Goal: Task Accomplishment & Management: Manage account settings

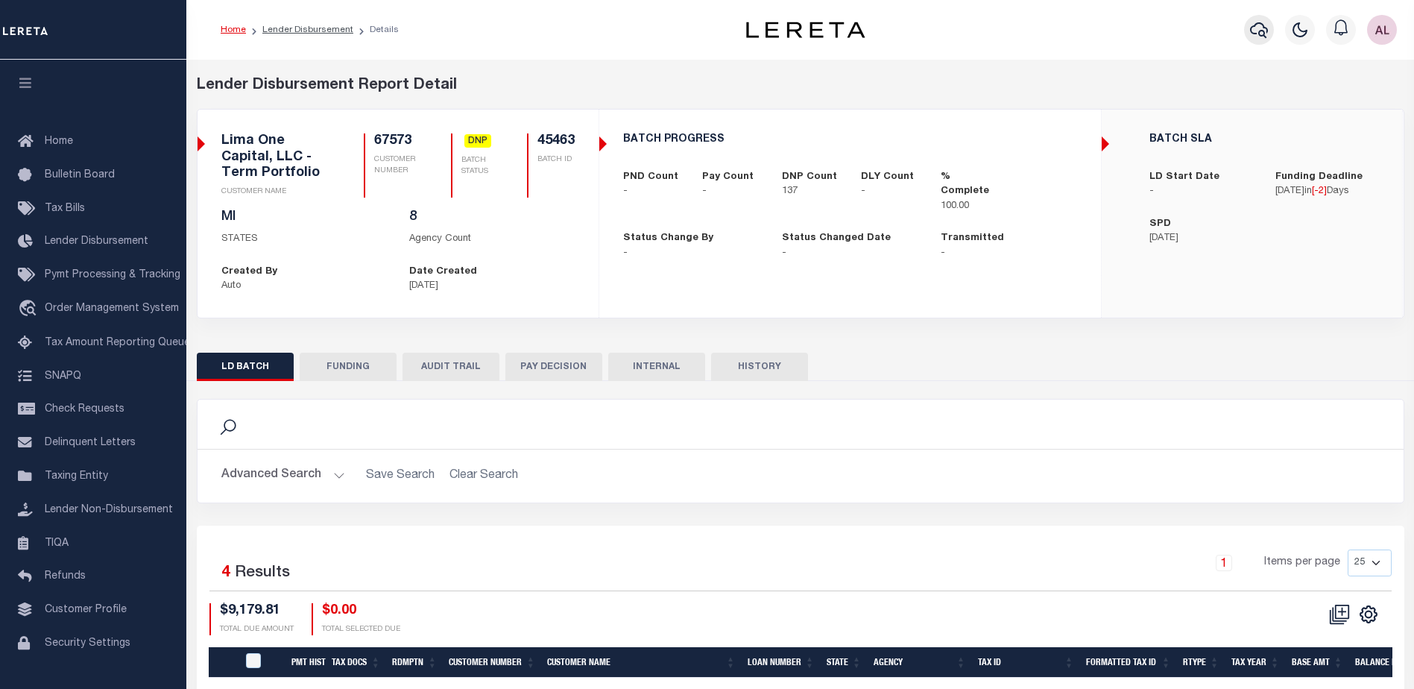
click at [1257, 36] on icon "button" at bounding box center [1259, 30] width 18 height 18
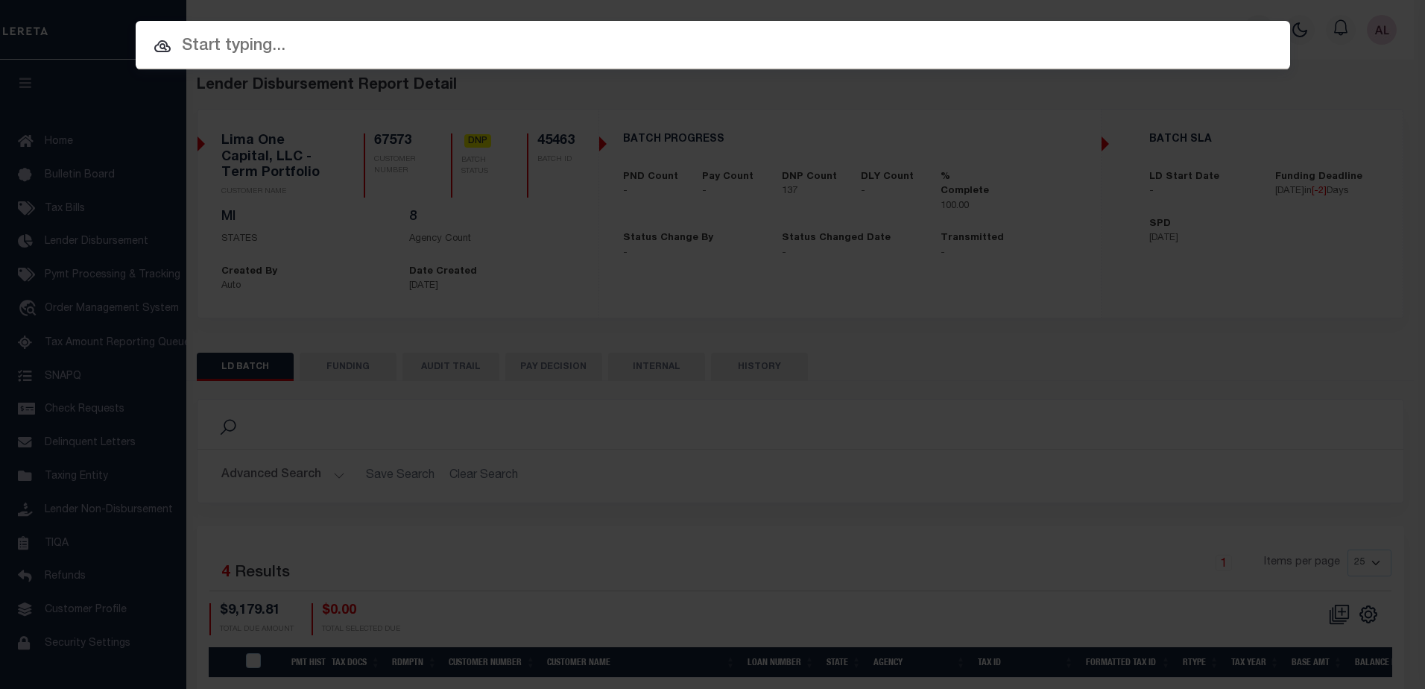
click at [227, 44] on input "text" at bounding box center [713, 47] width 1154 height 26
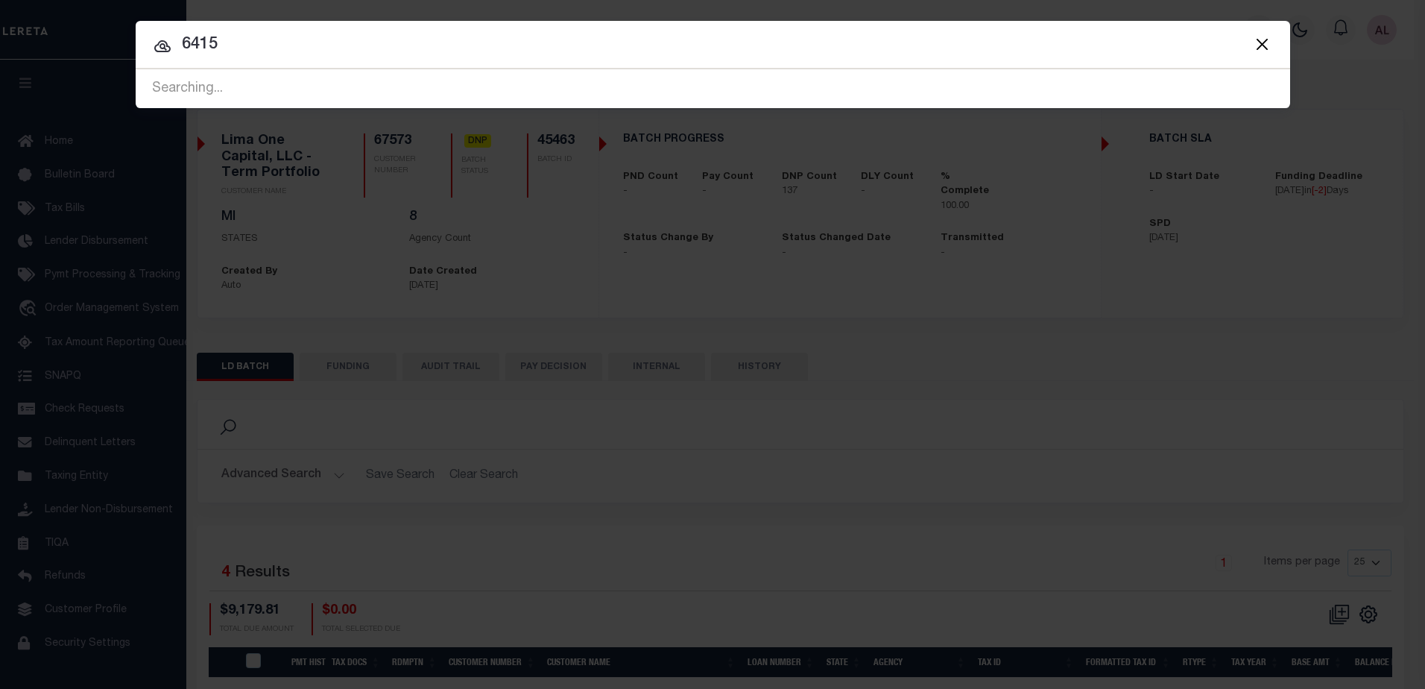
type input "6415"
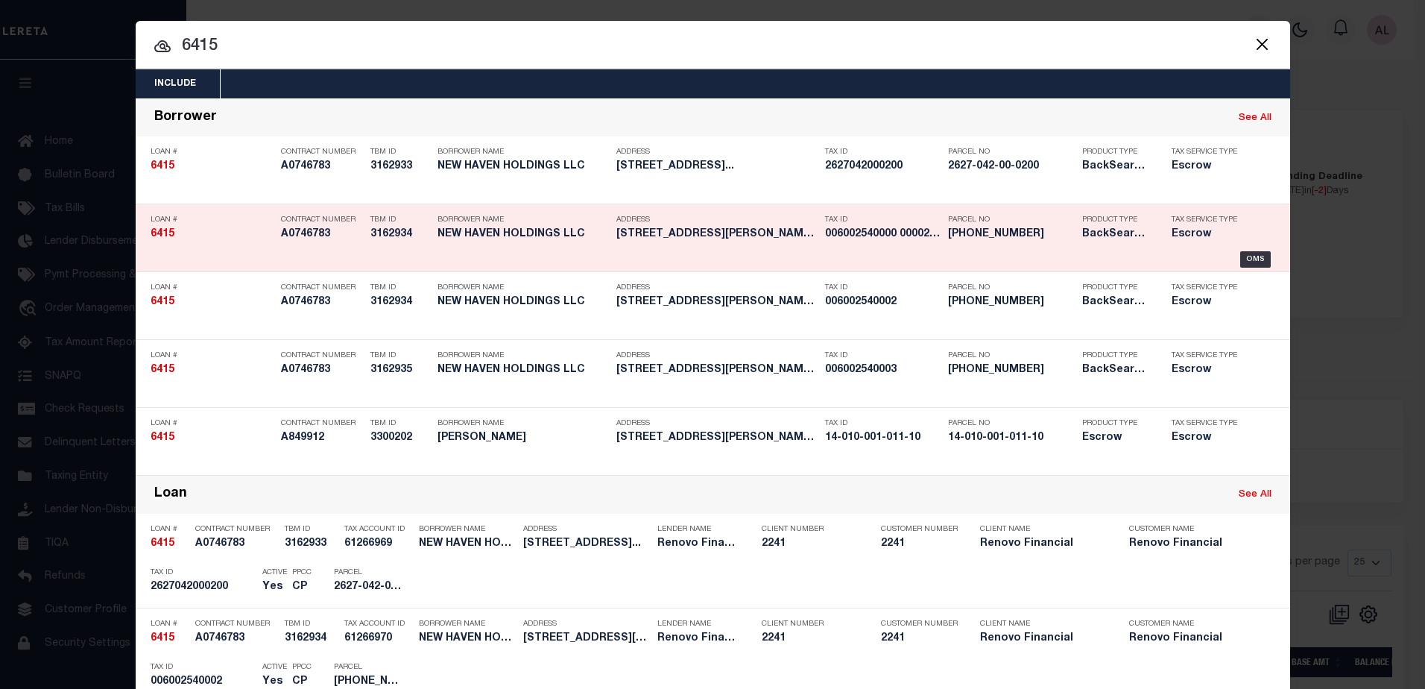
click at [1253, 251] on div "Loan # 6415 Contract Number A0746783 TBM ID 3162934 Borrower Name NEW HAVEN HOL…" at bounding box center [712, 238] width 1147 height 60
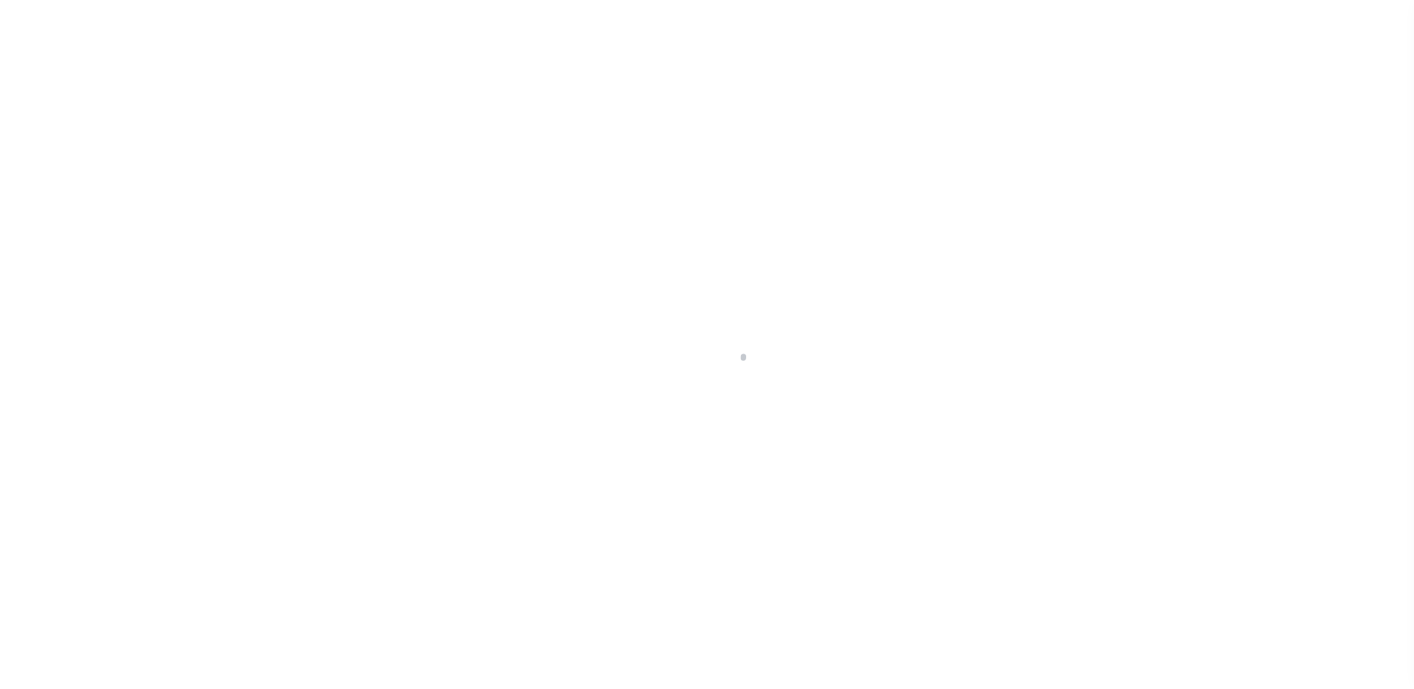
select select "Escrow"
type input "[STREET_ADDRESS][PERSON_NAME]"
type input "Waterbury, CT 06704"
type input "a0k8Y00000bMa8w"
type input "CT"
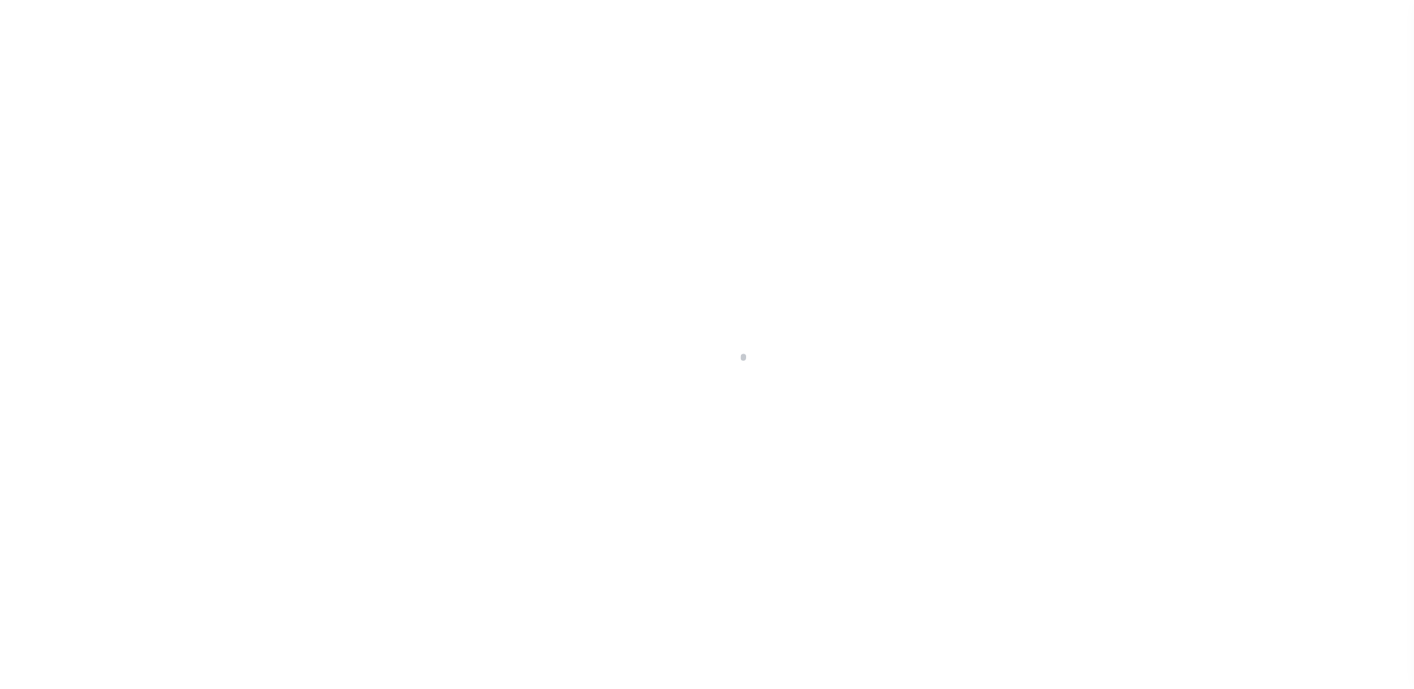
select select
select select "14701"
select select "25066"
select select
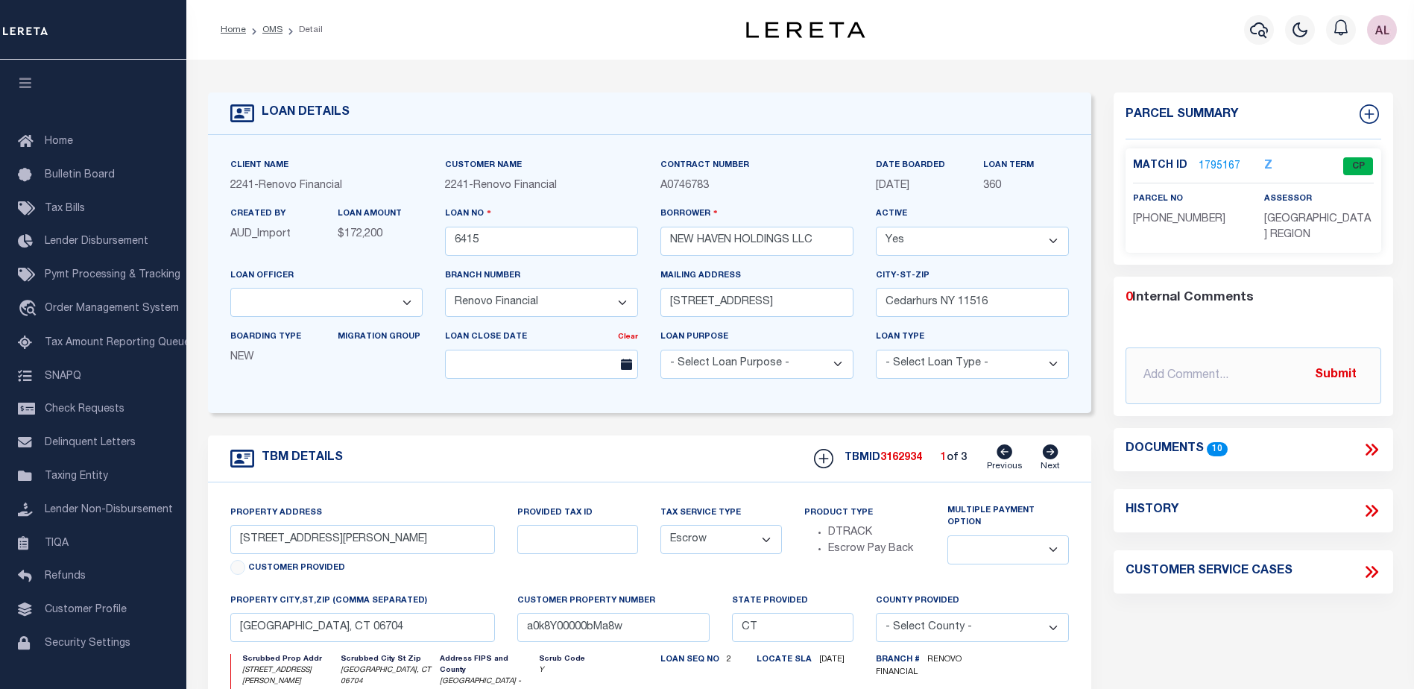
click at [1210, 165] on link "1795167" at bounding box center [1219, 167] width 42 height 16
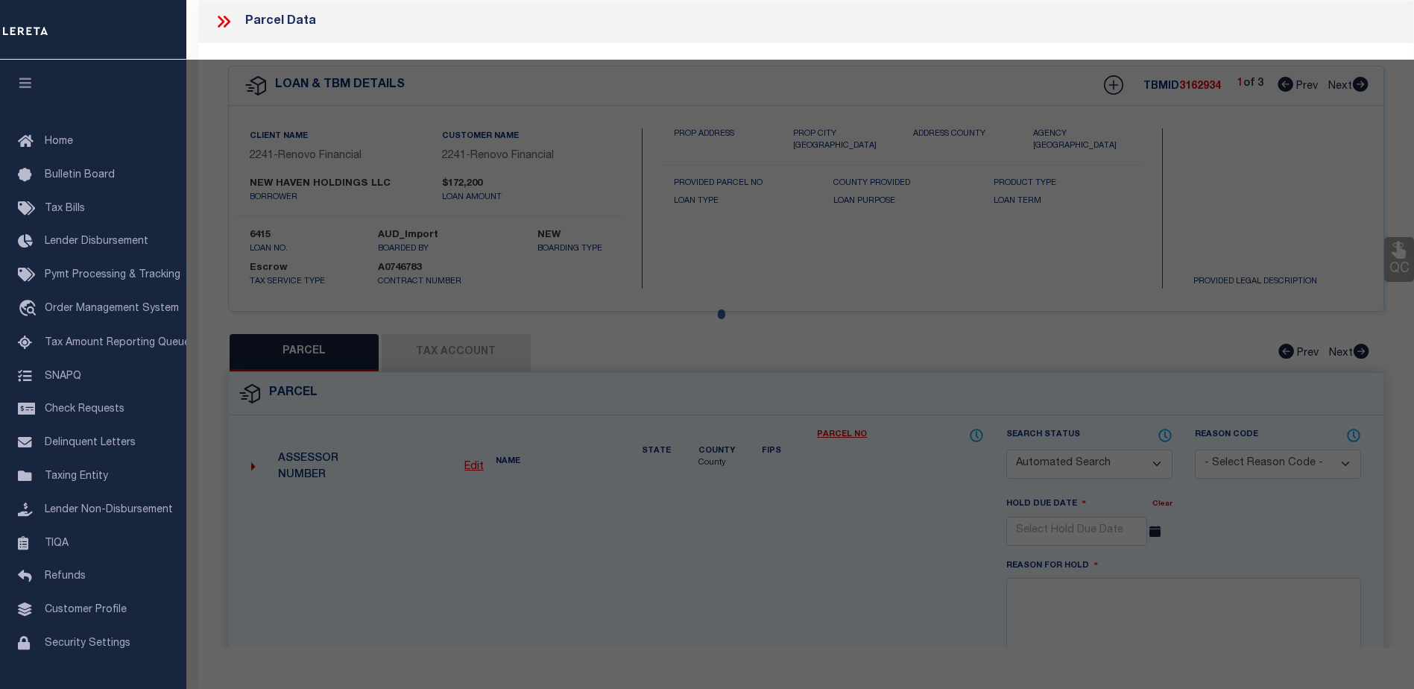
checkbox input "false"
select select "CP"
type input "NEW HAVEN HOLDINGS LLC"
select select "AGF"
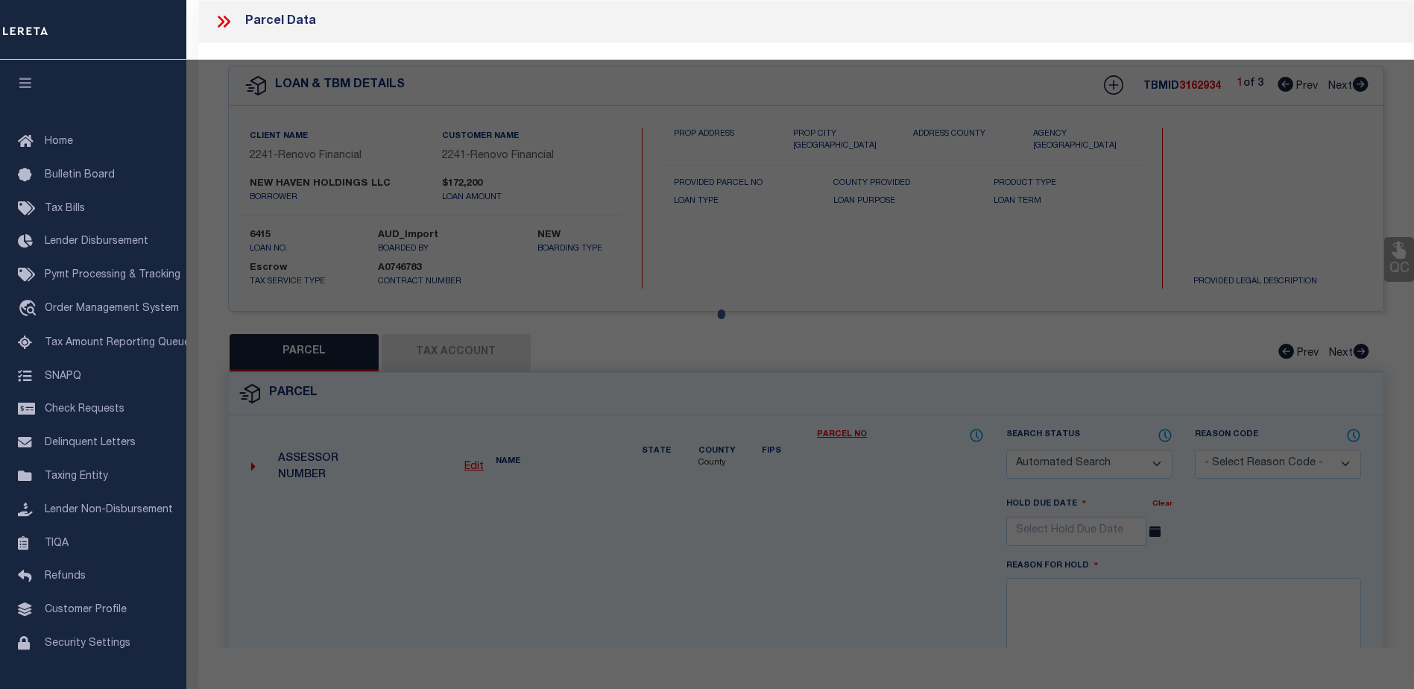
select select "ADD"
type input "22 LISA CT APT 11"
type input "WATERBURY CT 06704"
type textarea "LOT:2-11 BLK:254 CITY/MUNI/TWP:WATERBURY"
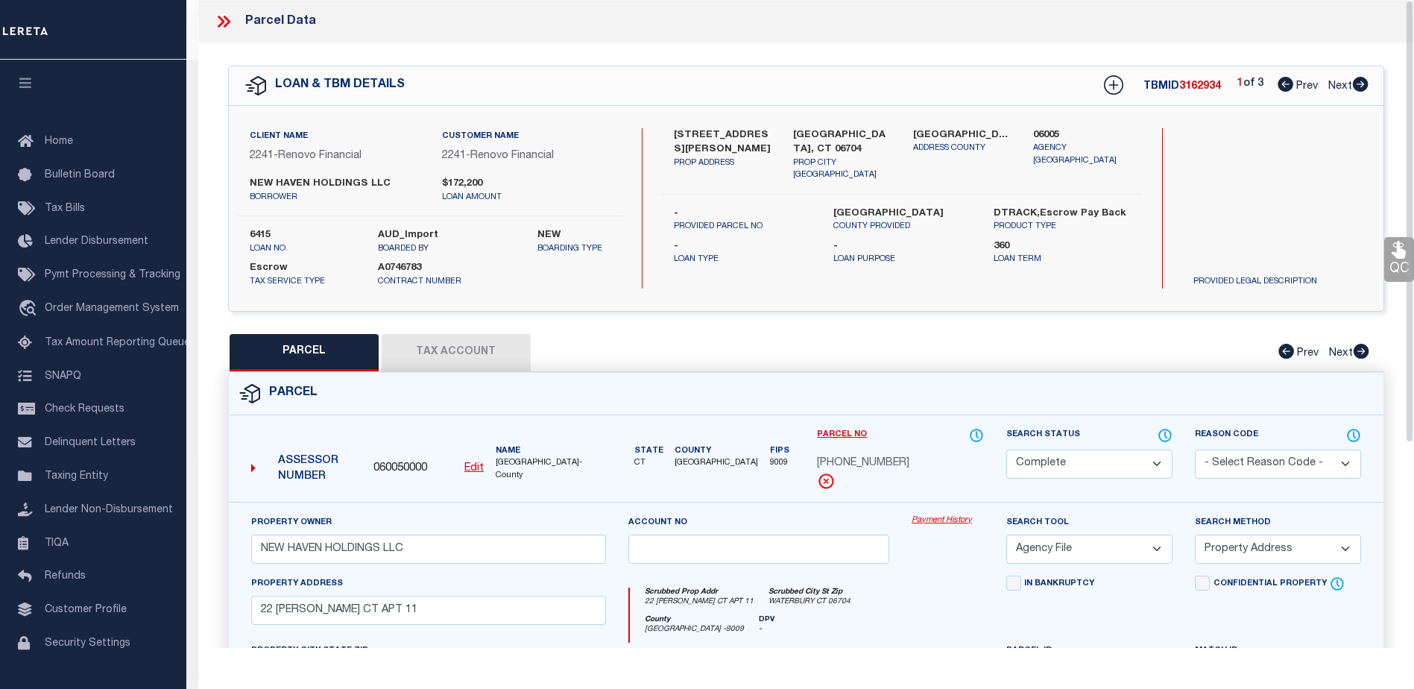
click at [941, 521] on link "Payment History" at bounding box center [947, 520] width 72 height 13
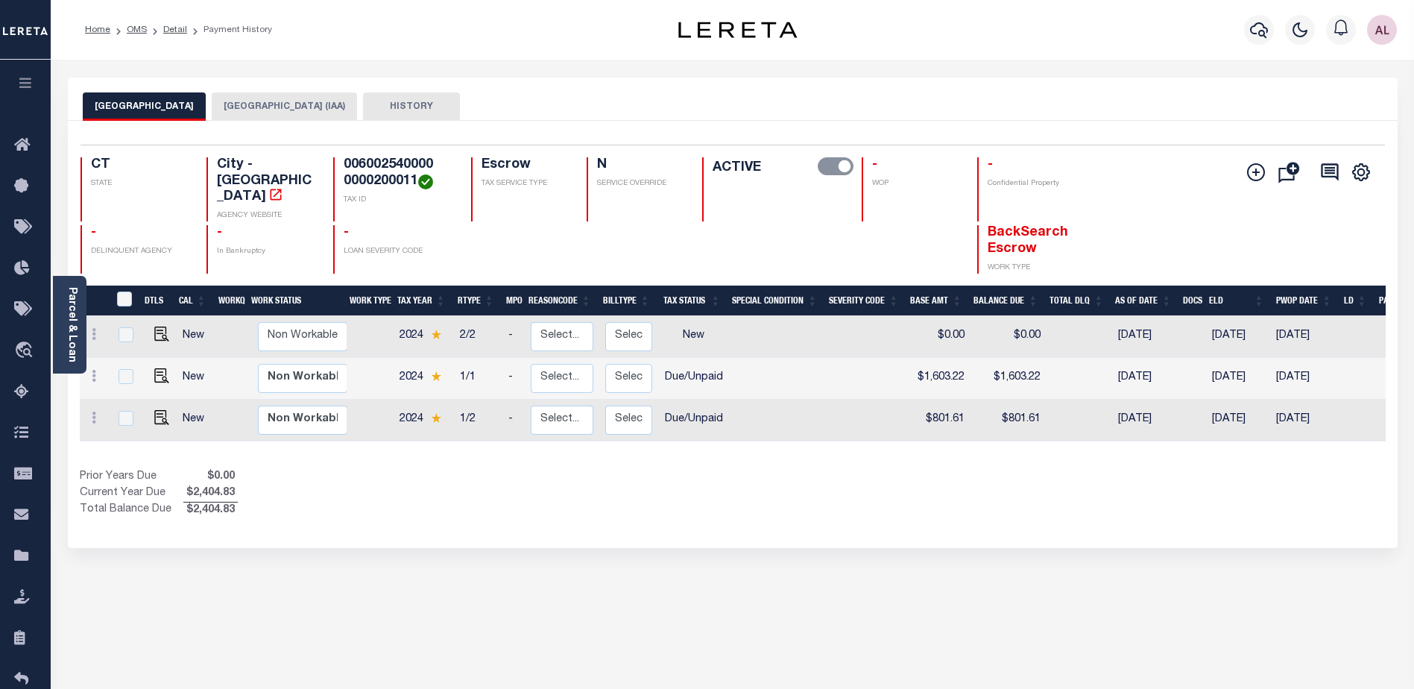
click at [250, 105] on button "WATERBURY CITY (IAA)" at bounding box center [284, 106] width 145 height 28
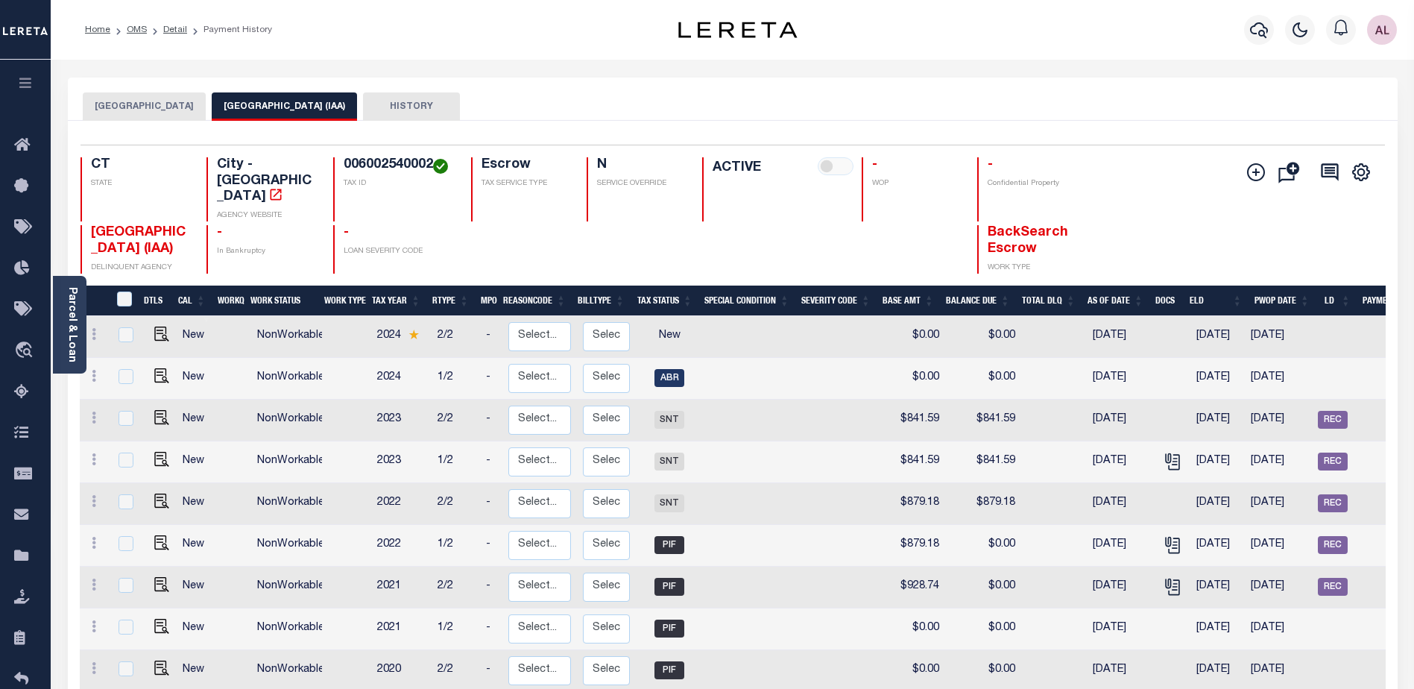
click at [141, 98] on button "WATERBURY CITY" at bounding box center [144, 106] width 123 height 28
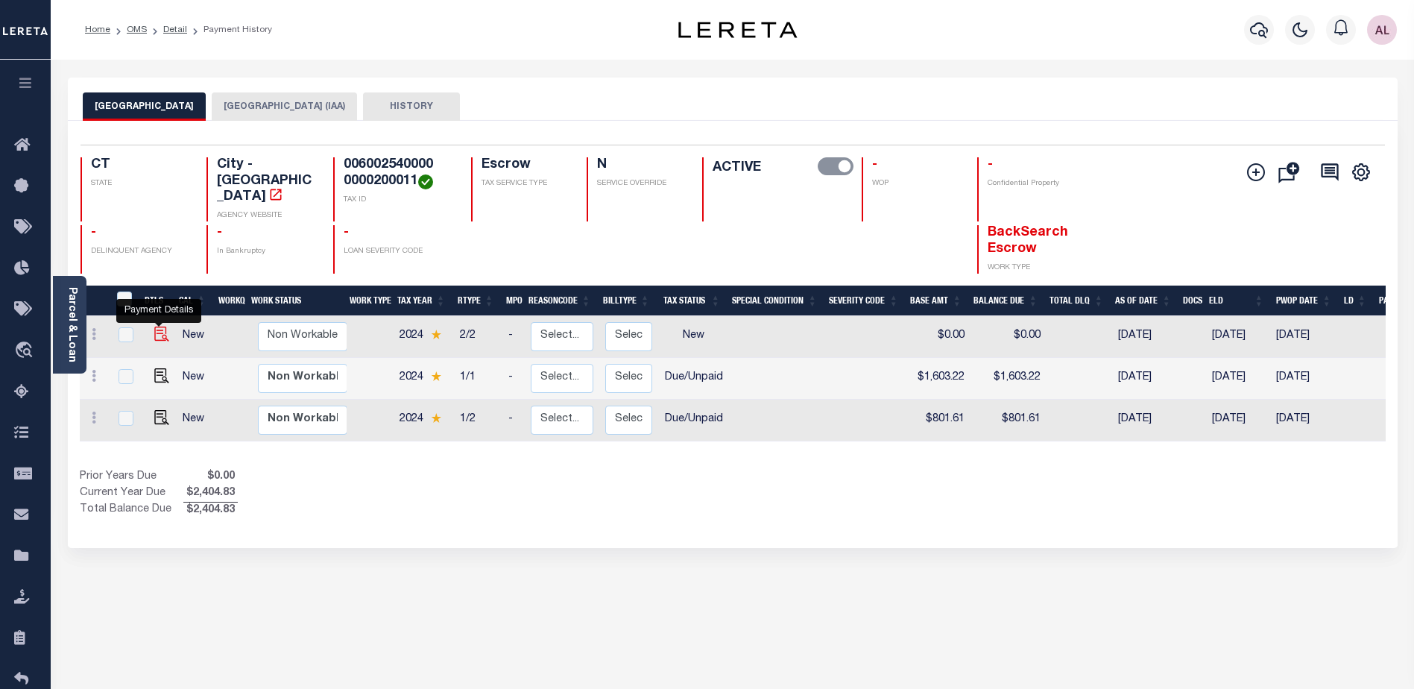
click at [157, 326] on img "" at bounding box center [161, 333] width 15 height 15
checkbox input "true"
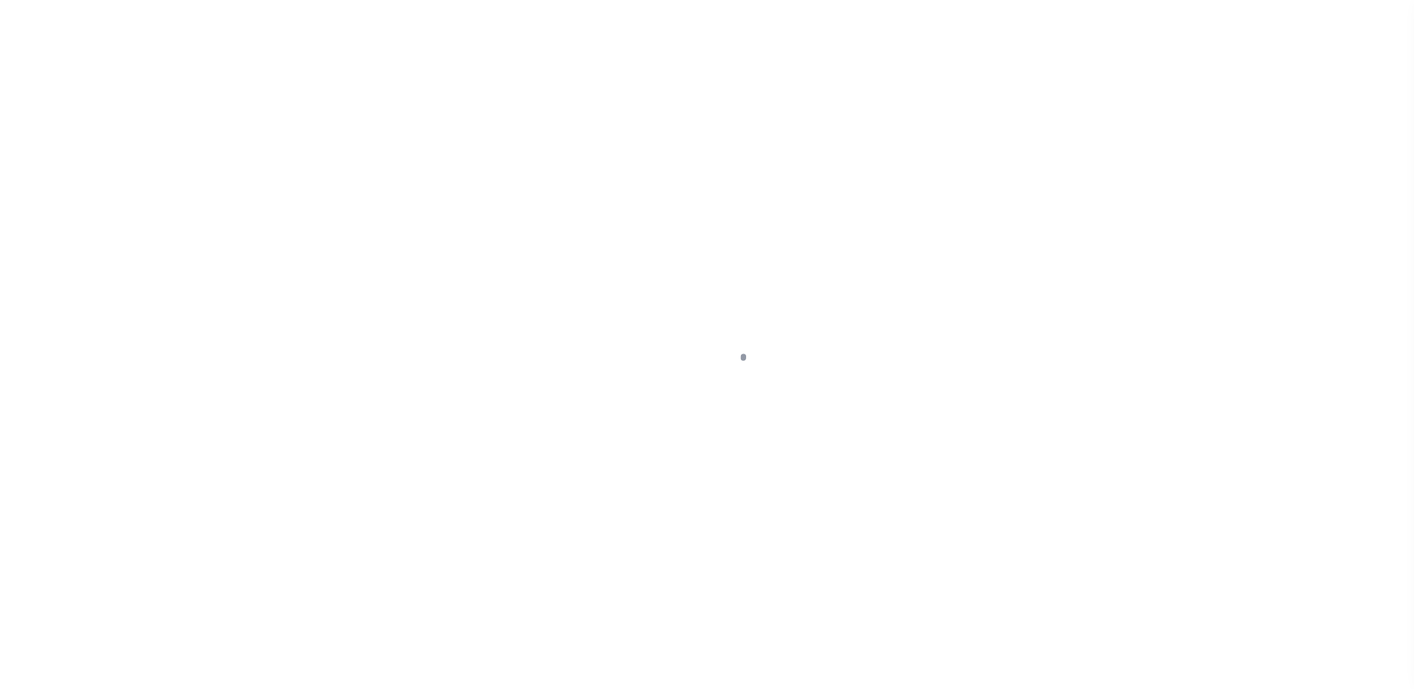
select select "NW2"
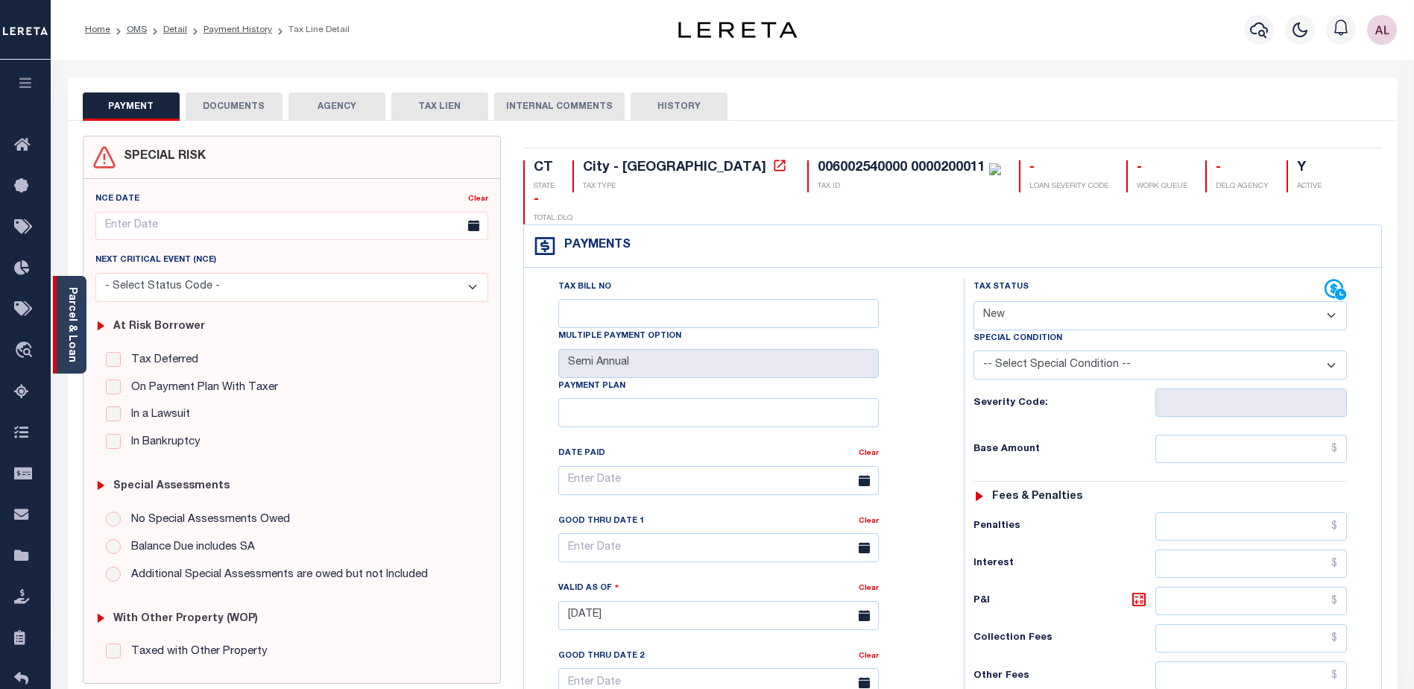
click at [74, 337] on link "Parcel & Loan" at bounding box center [71, 324] width 10 height 75
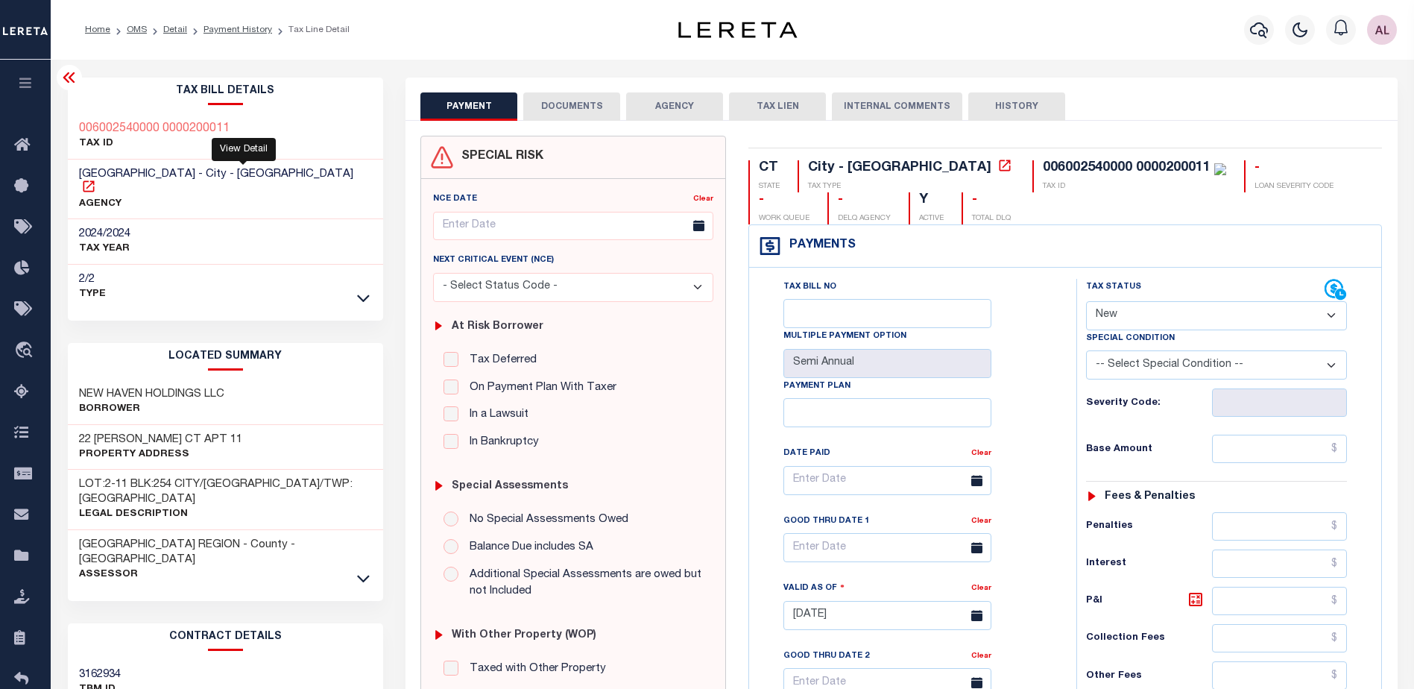
click at [96, 179] on icon at bounding box center [88, 186] width 15 height 15
click at [1258, 33] on icon "button" at bounding box center [1259, 30] width 18 height 18
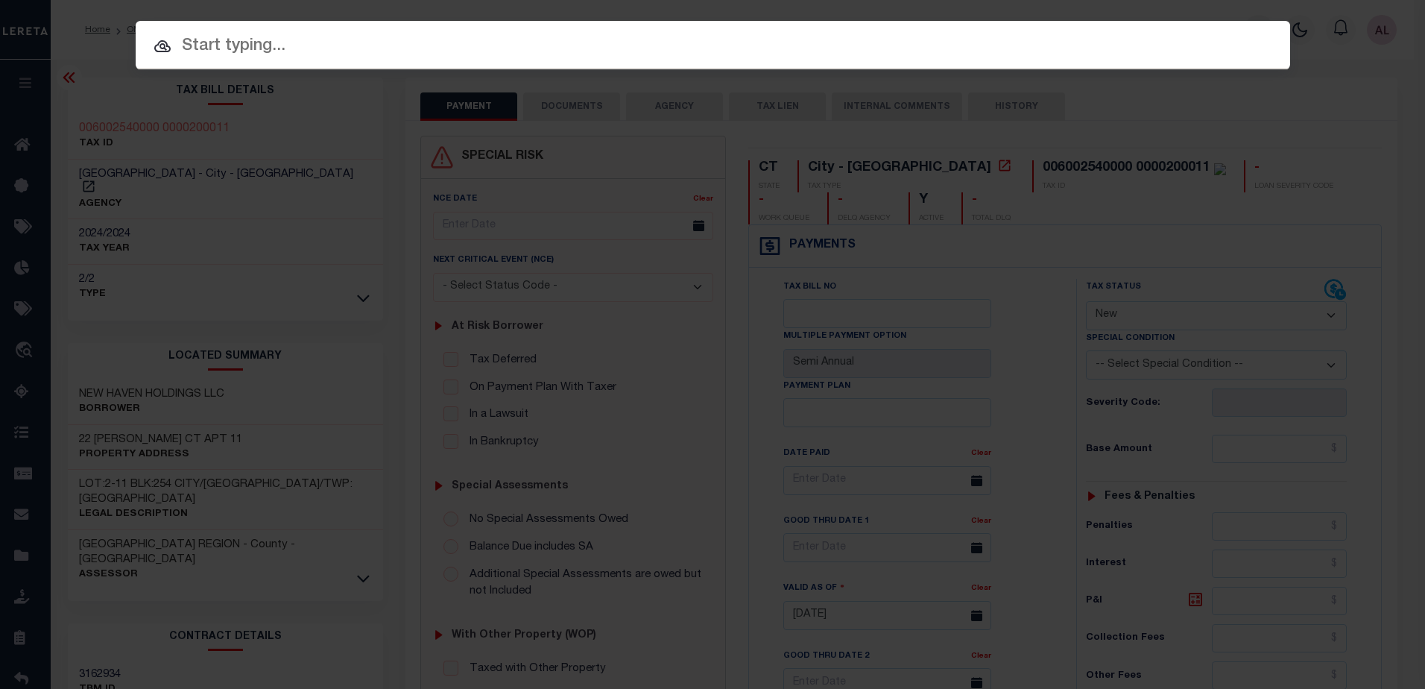
click at [268, 47] on input "text" at bounding box center [713, 47] width 1154 height 26
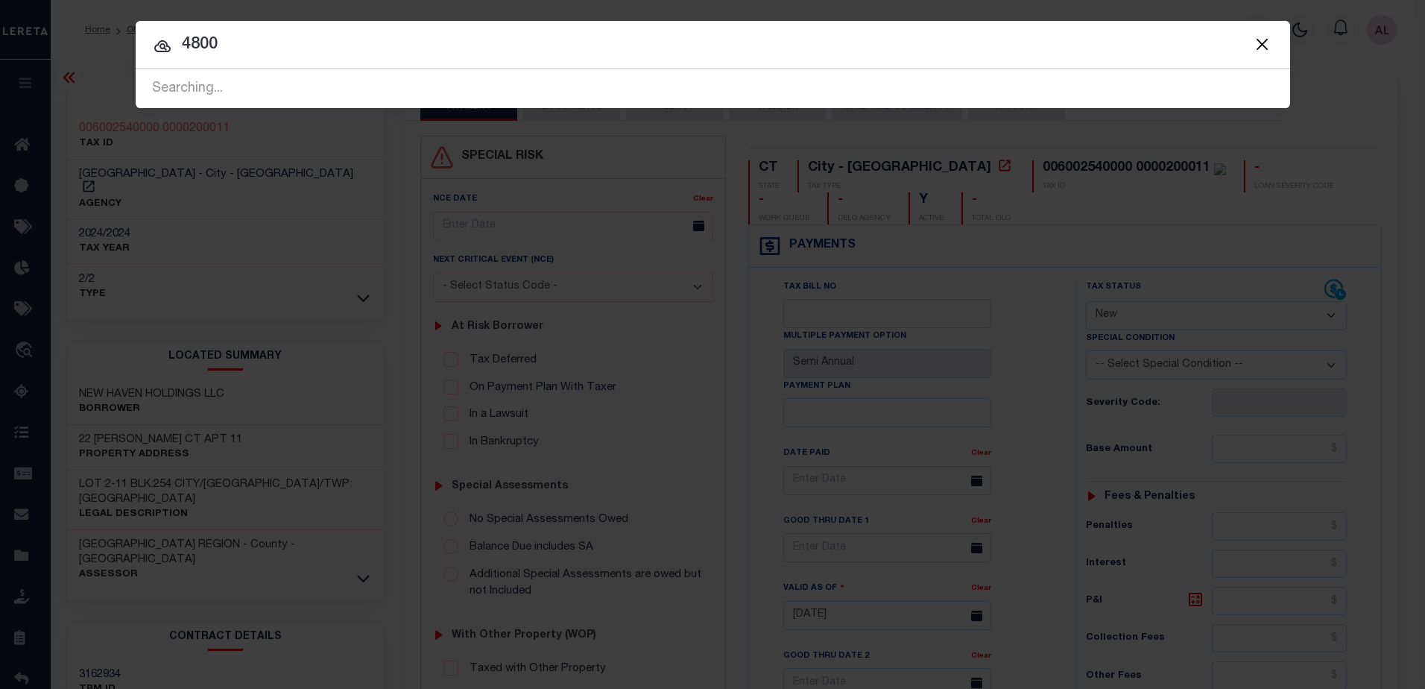
type input "4800"
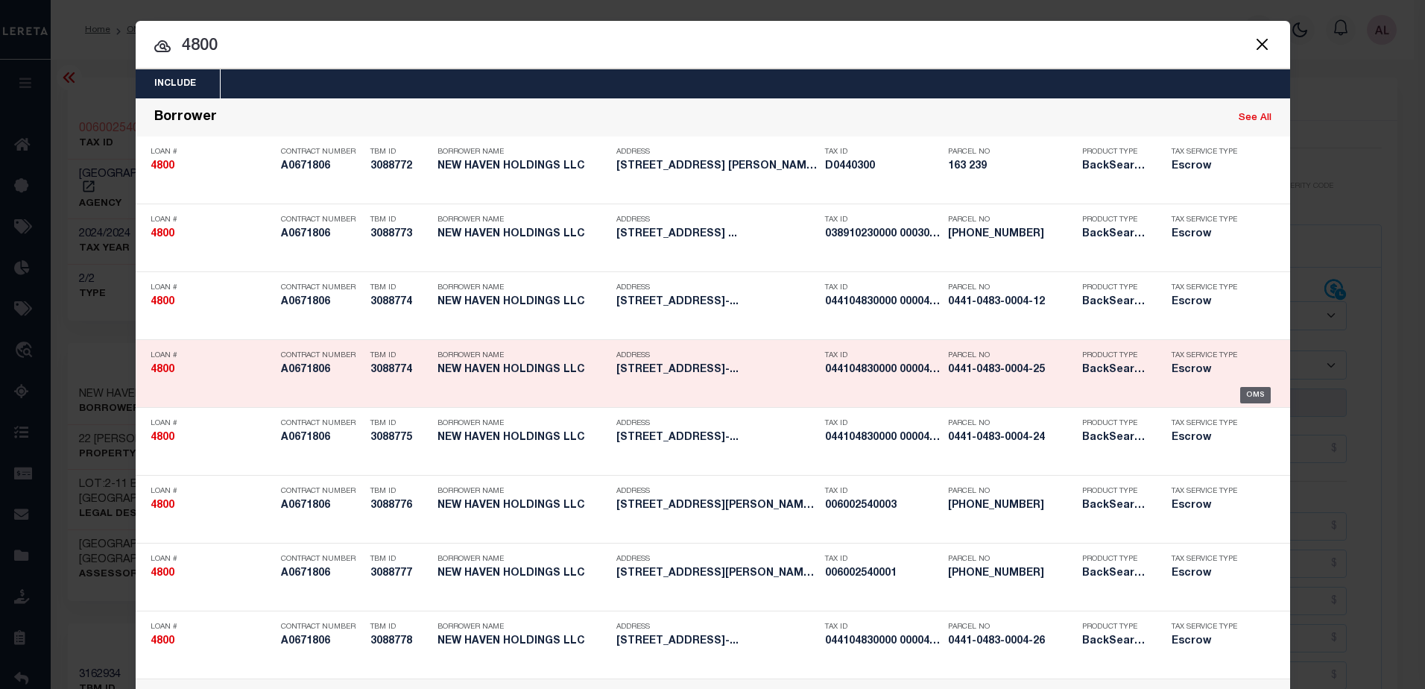
click at [1254, 395] on div "OMS" at bounding box center [1255, 395] width 31 height 16
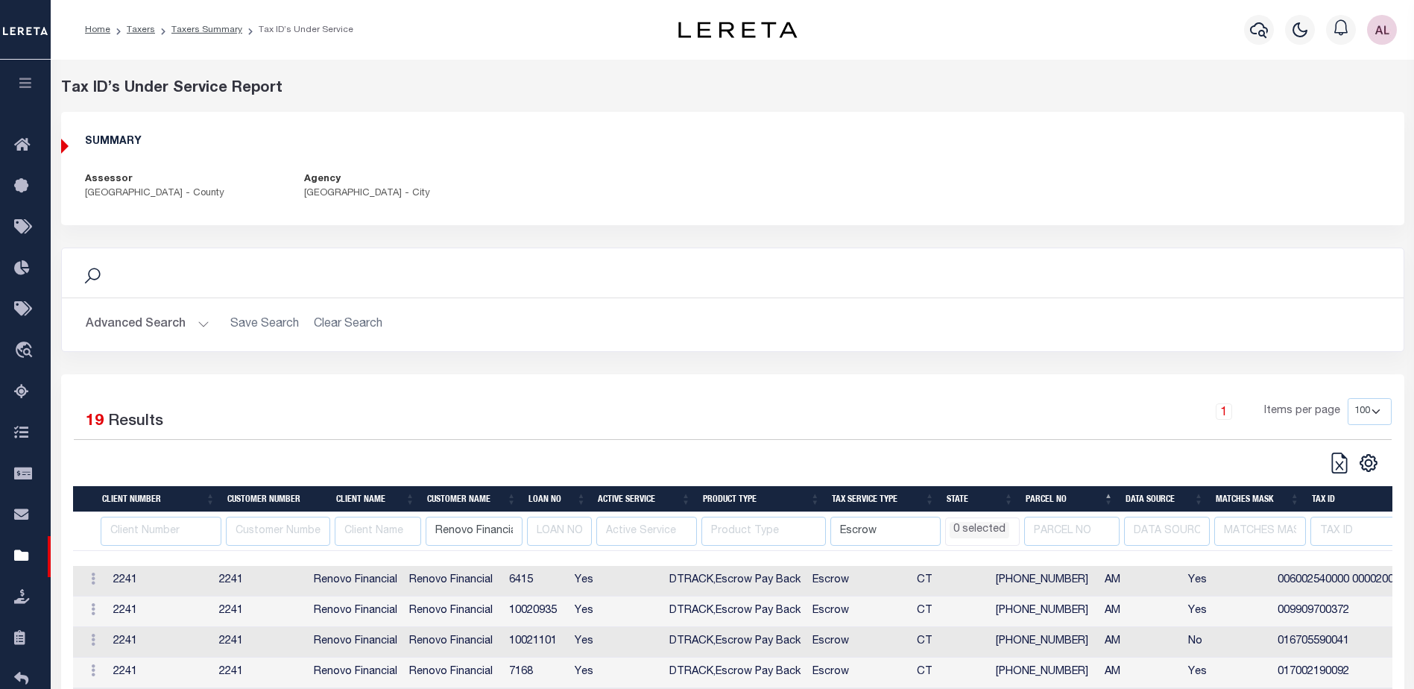
select select "100"
select select
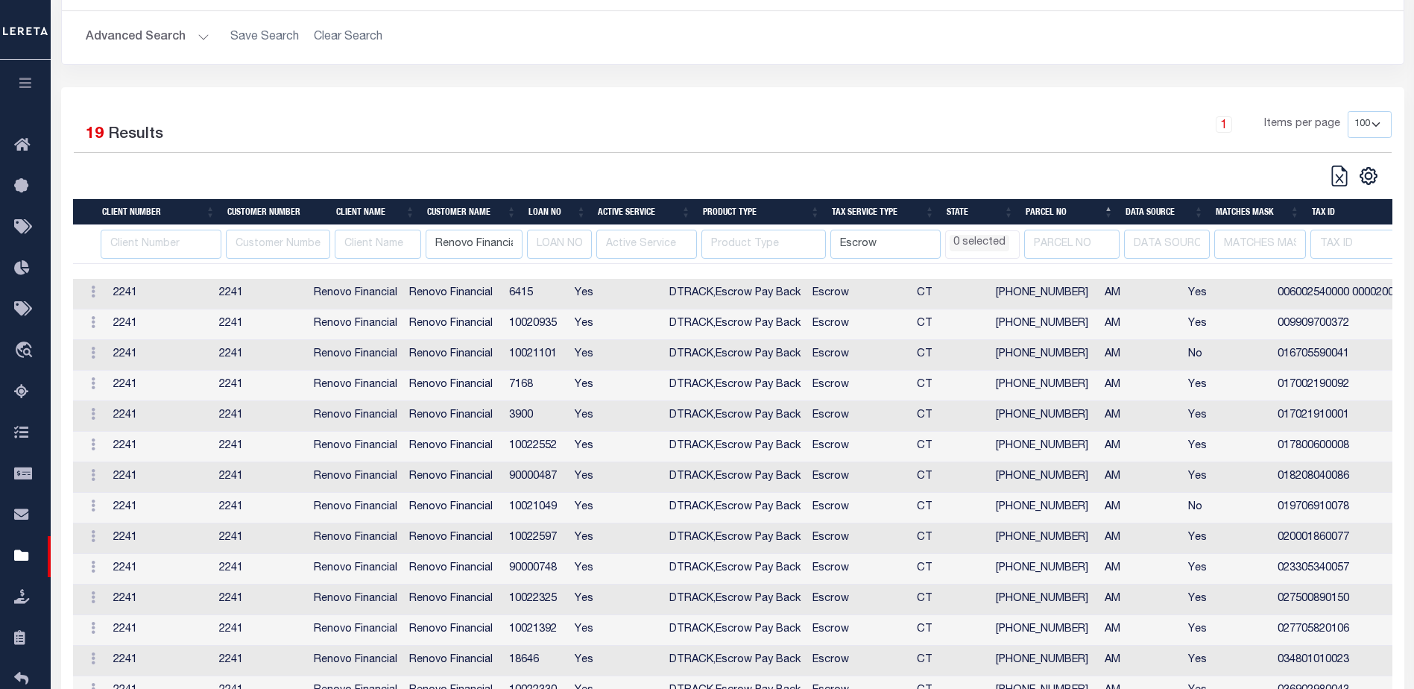
scroll to position [287, 0]
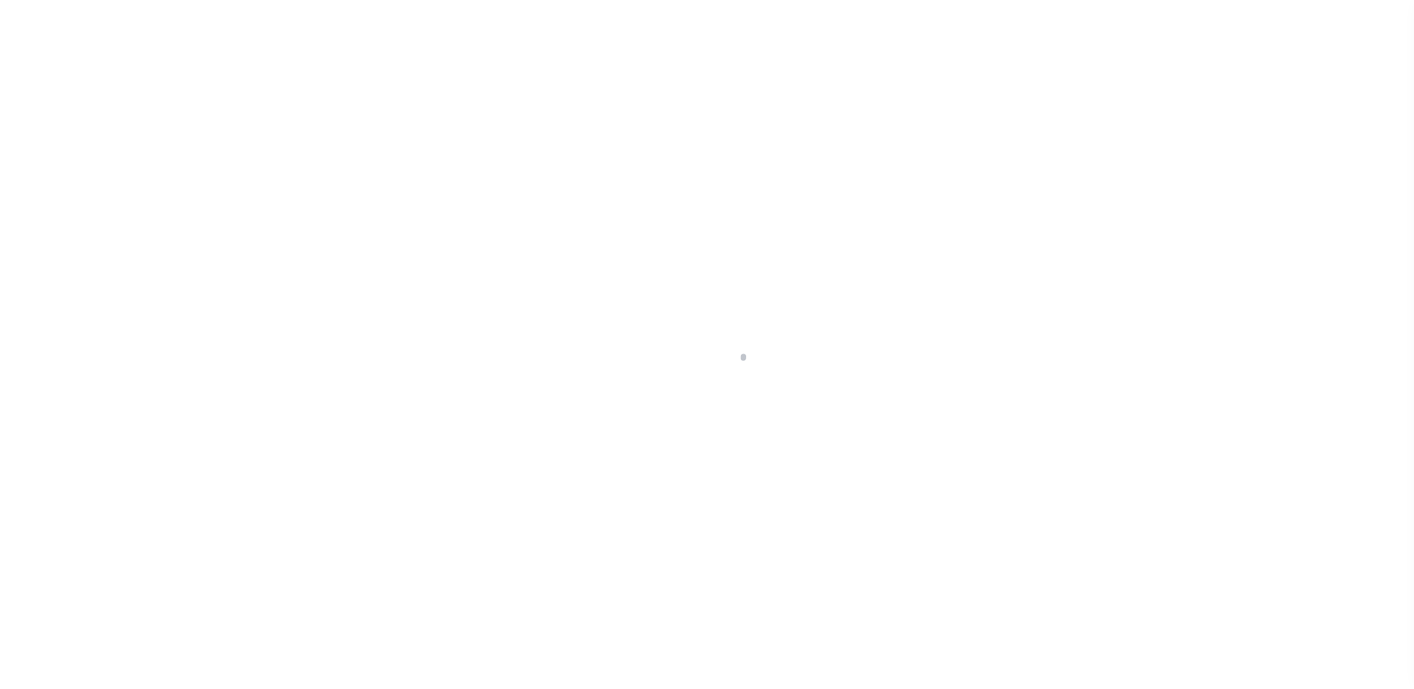
select select "Escrow"
type input "[STREET_ADDRESS]"
type input "[GEOGRAPHIC_DATA], CT 06706"
type input "a0k2L00001Vm0OM"
type input "CT"
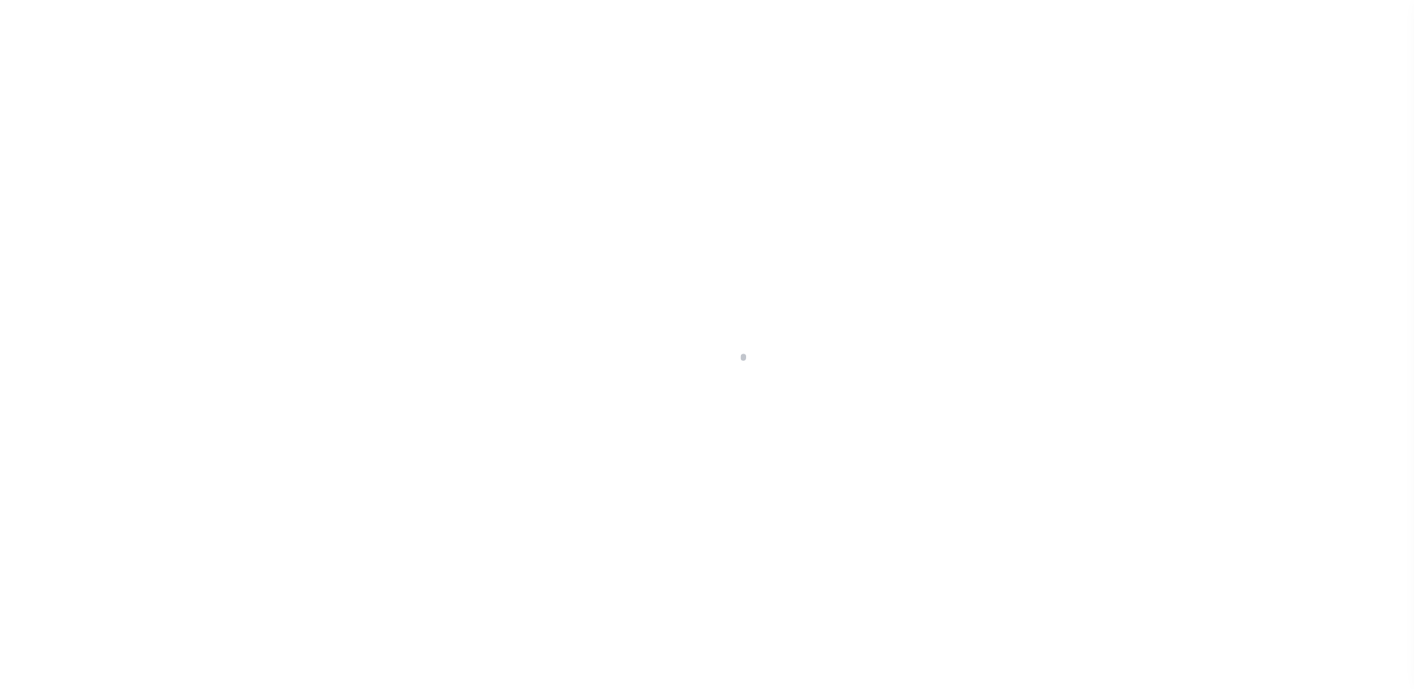
type textarea "Situs address change per client audit"
select select "25066"
select select
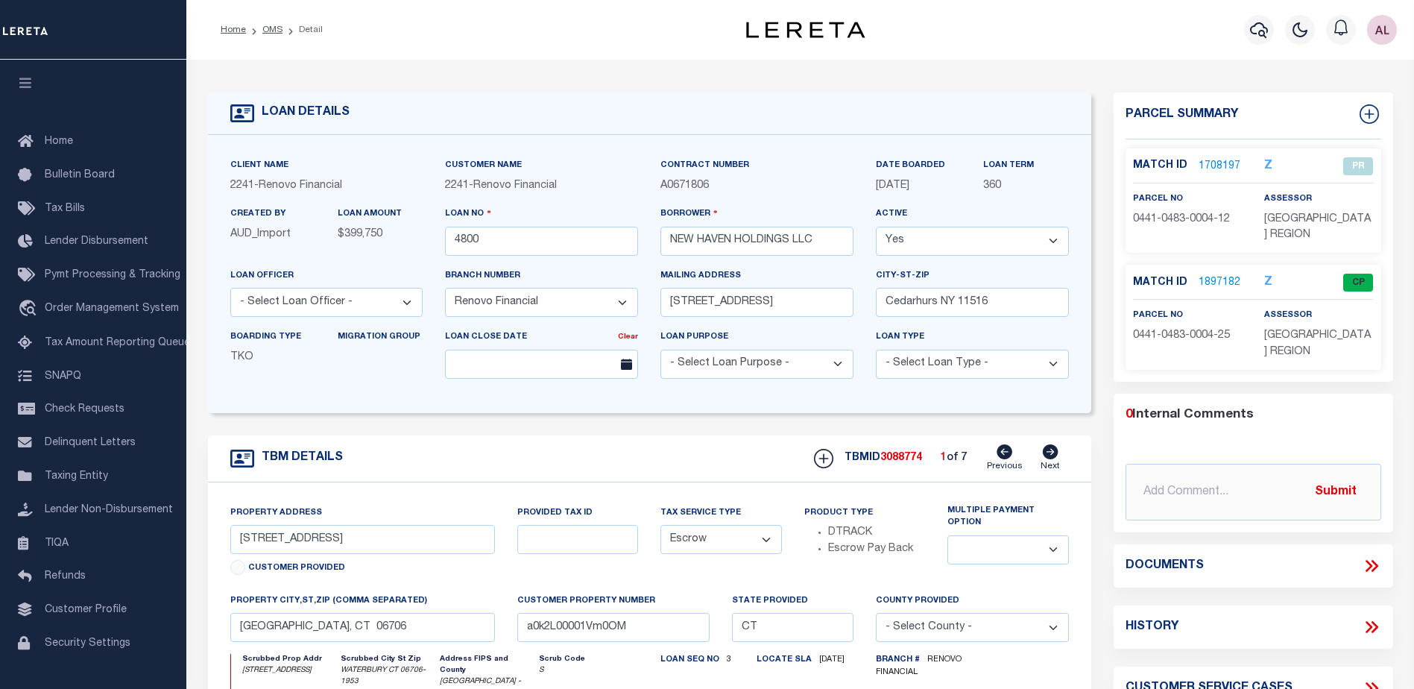
click at [1225, 279] on link "1897182" at bounding box center [1219, 283] width 42 height 16
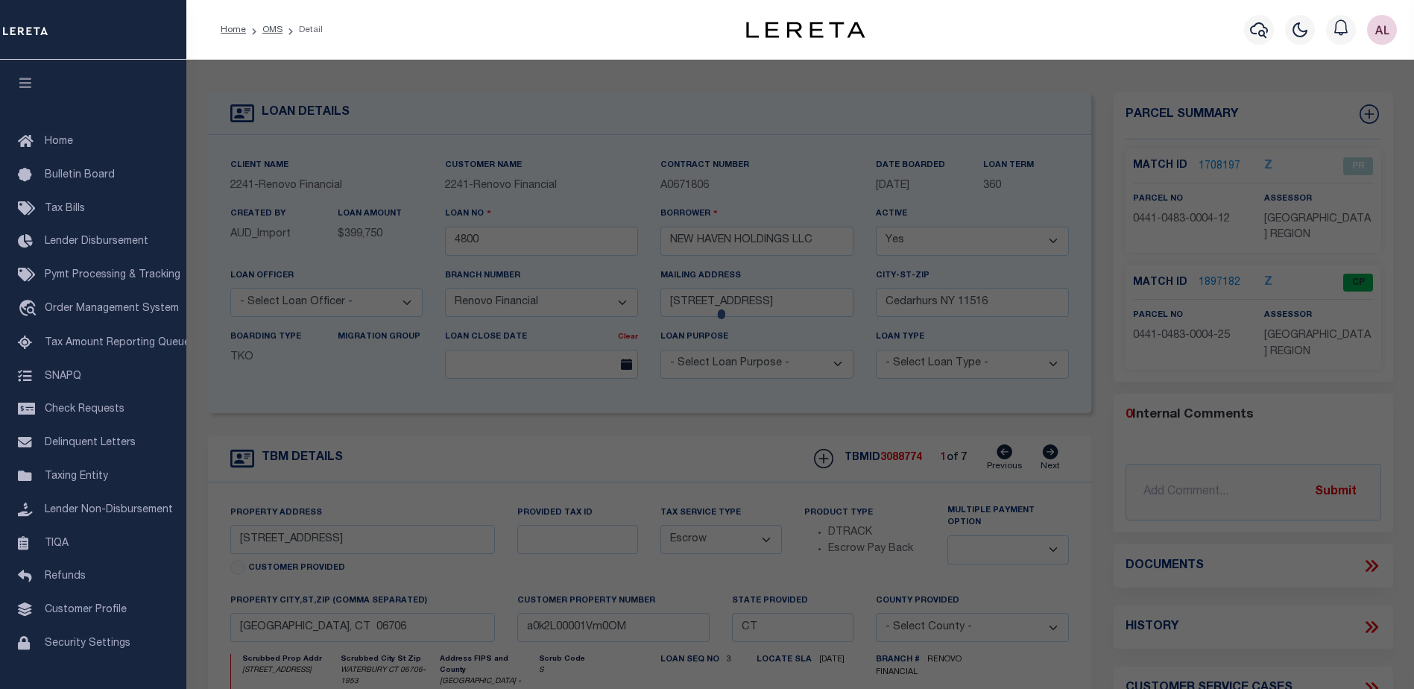
checkbox input "false"
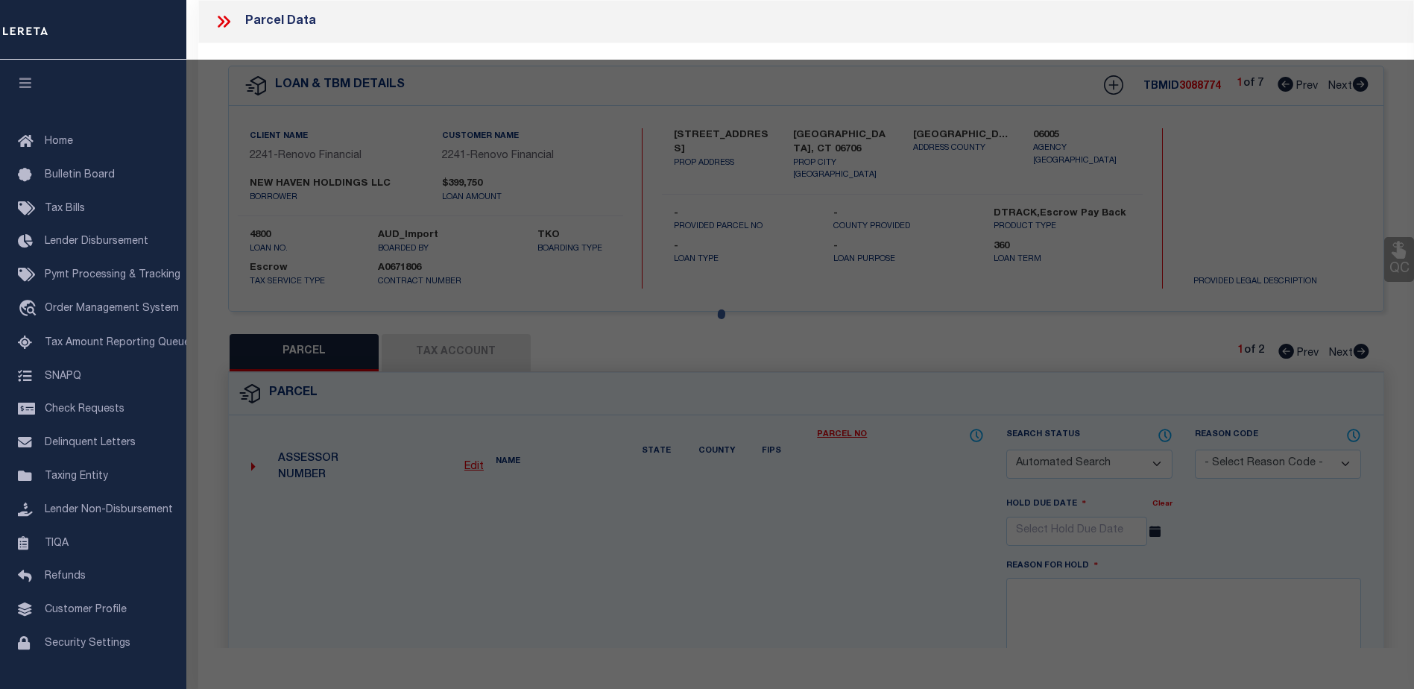
select select "CP"
type input "NEW HAVEN HOLDINGS LLC"
type input "044104830000 0000400025"
select select
type input "35 MOUNTAIN VILLAGE RD 35-25"
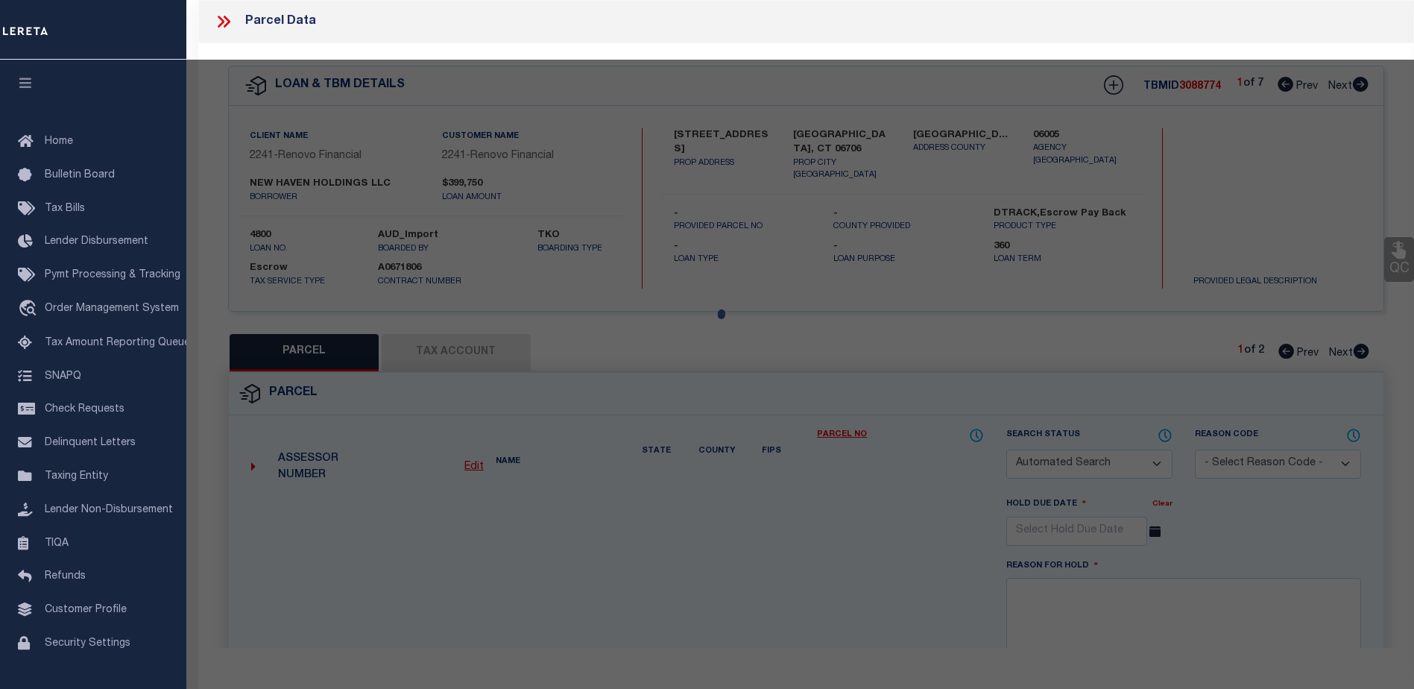
checkbox input "false"
type input "CT"
type textarea "UNIT 25"
type textarea "TaxID mask has been adjusted. MLC 12/13/2024 HH - 12/11/24 - Put in JR status f…"
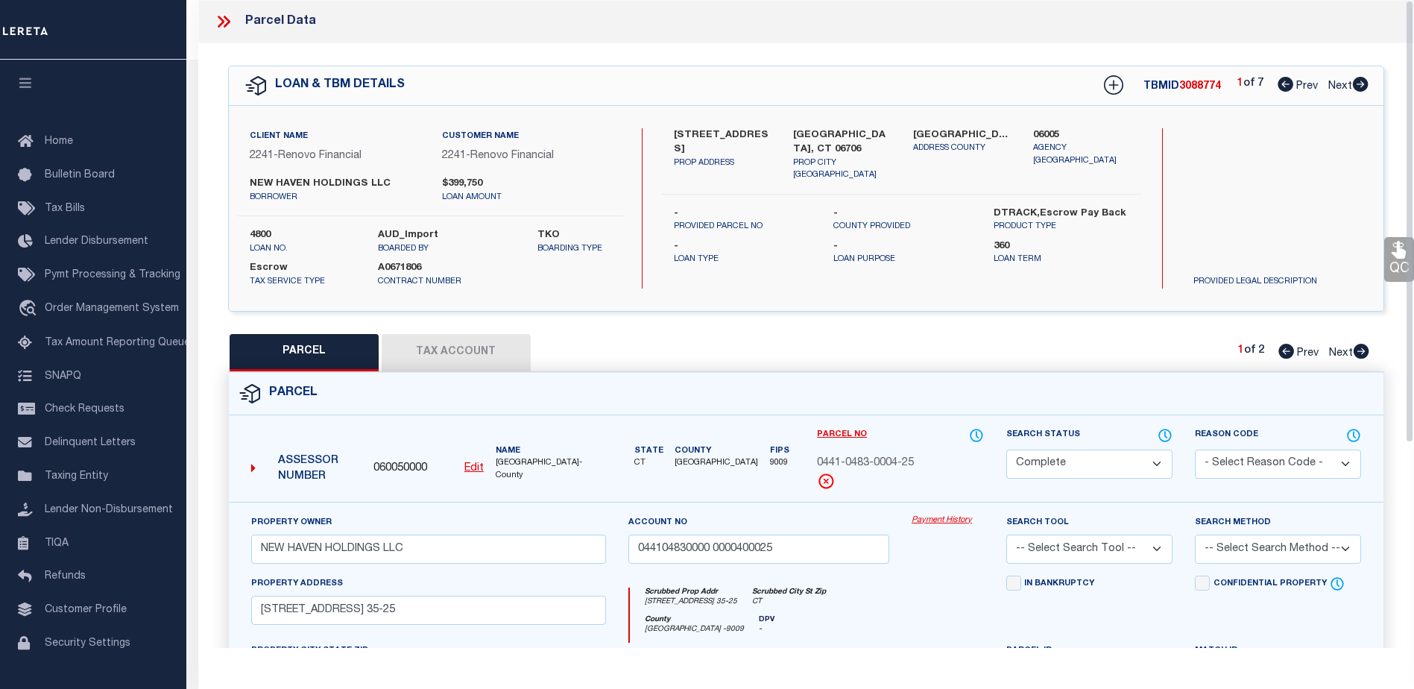
click at [935, 515] on link "Payment History" at bounding box center [947, 520] width 72 height 13
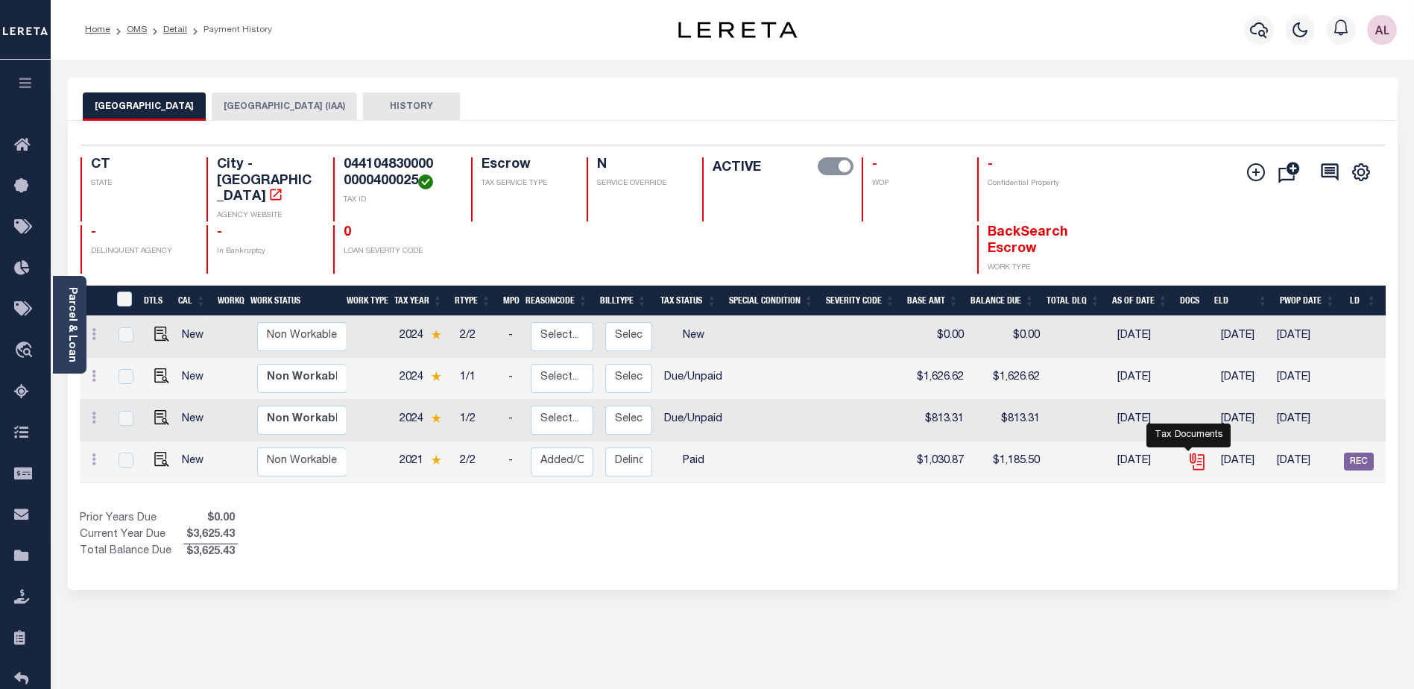
click at [1190, 453] on icon "" at bounding box center [1196, 459] width 12 height 12
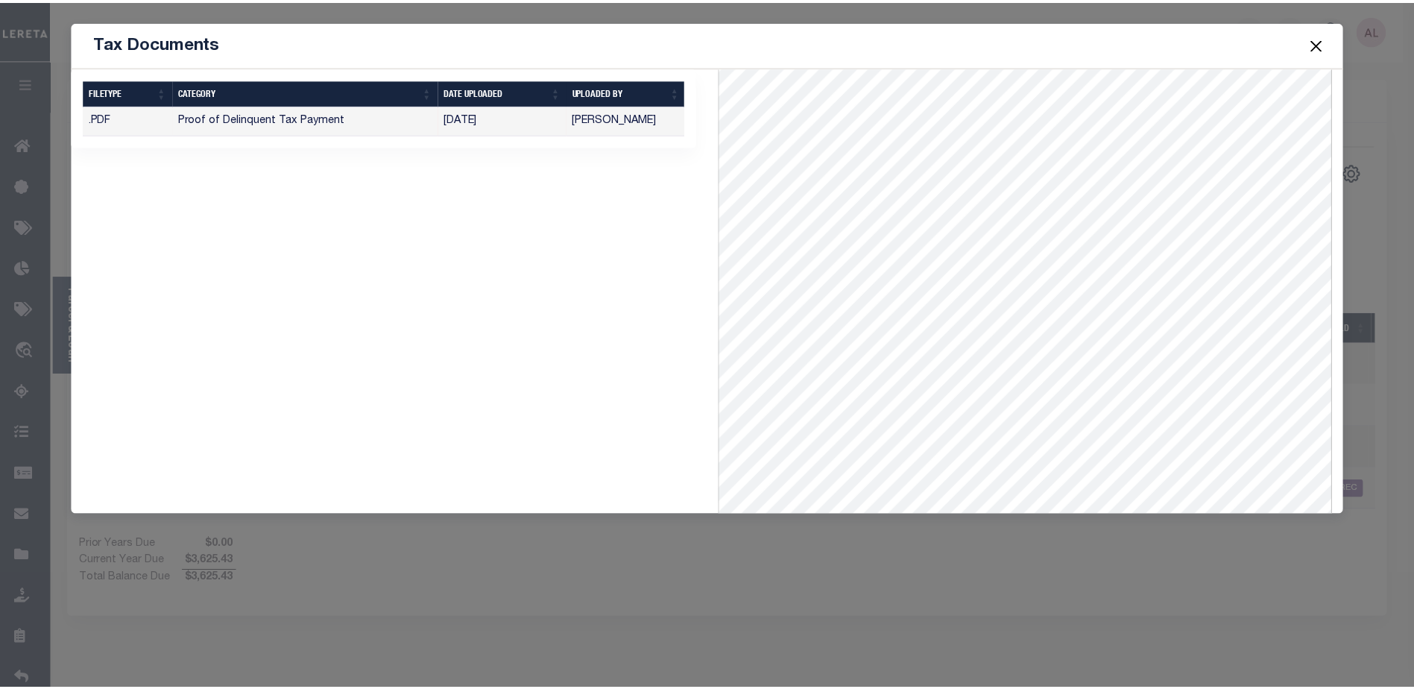
scroll to position [204, 0]
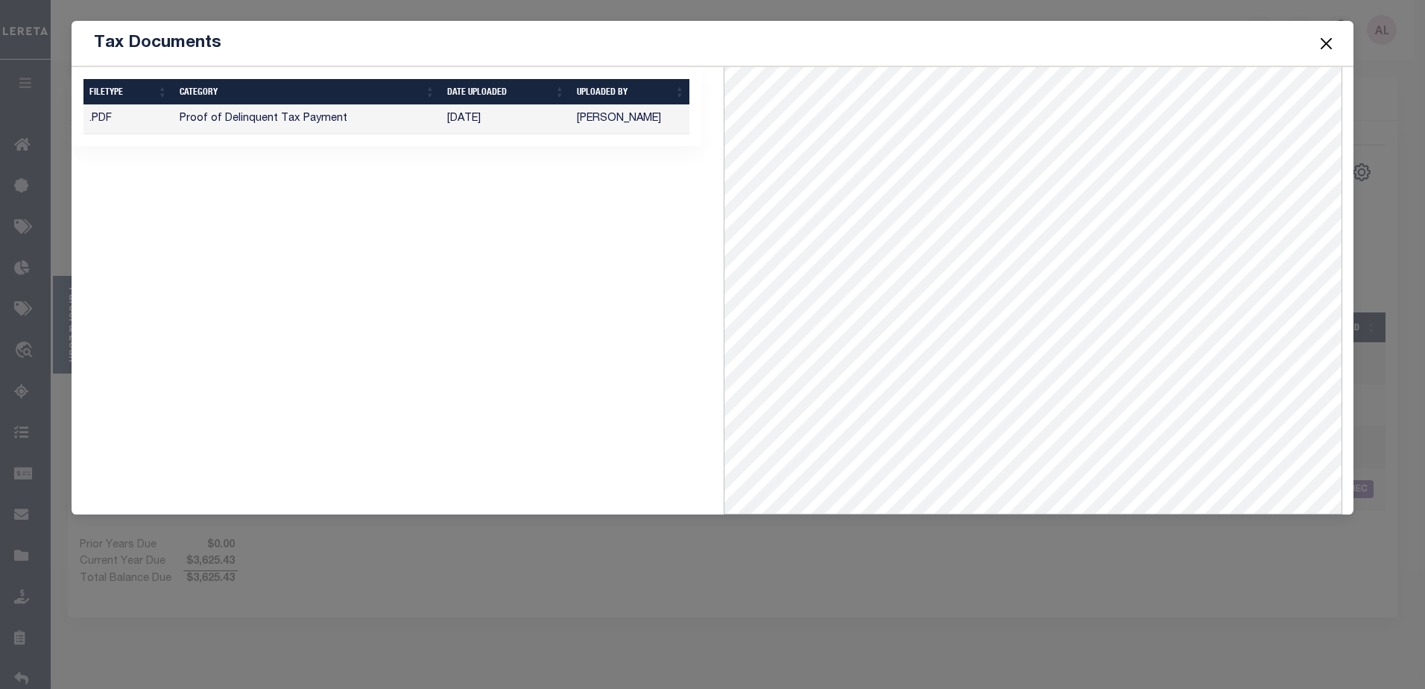
click at [1323, 38] on button "Close" at bounding box center [1325, 43] width 19 height 19
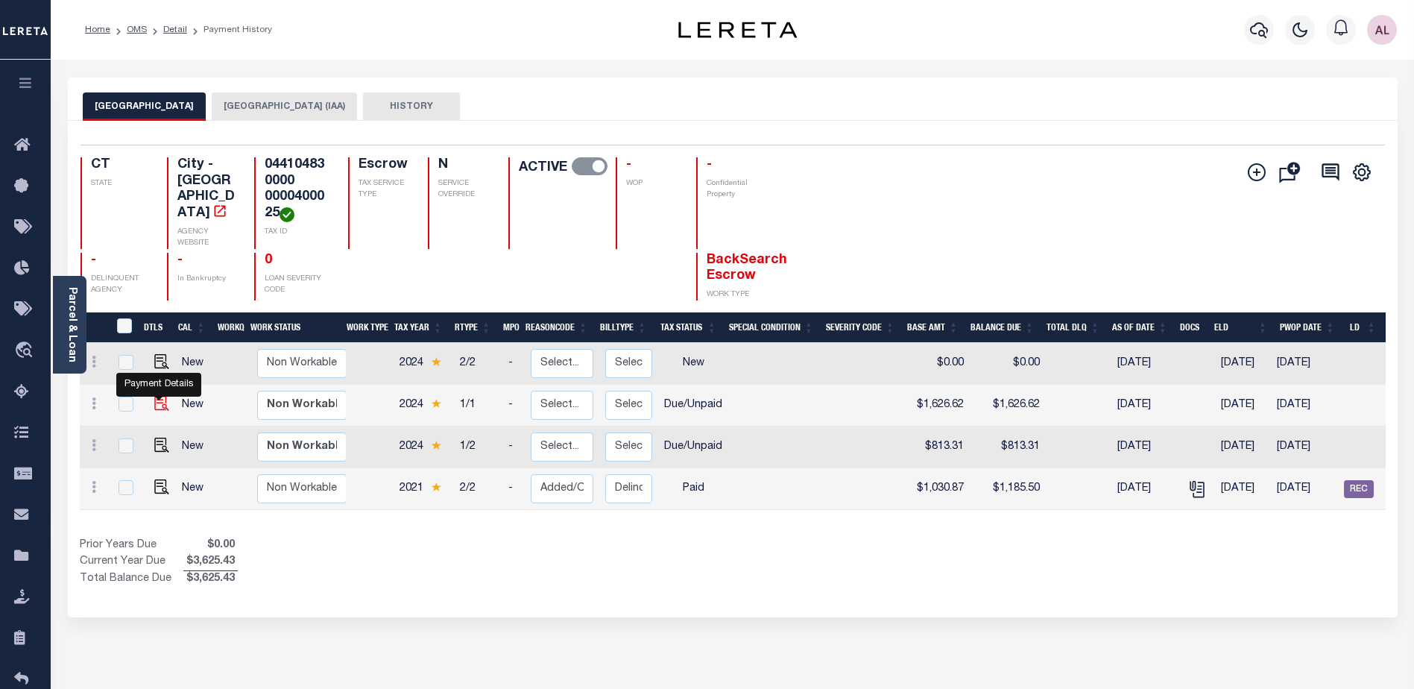
click at [157, 396] on img "" at bounding box center [161, 403] width 15 height 15
checkbox input "true"
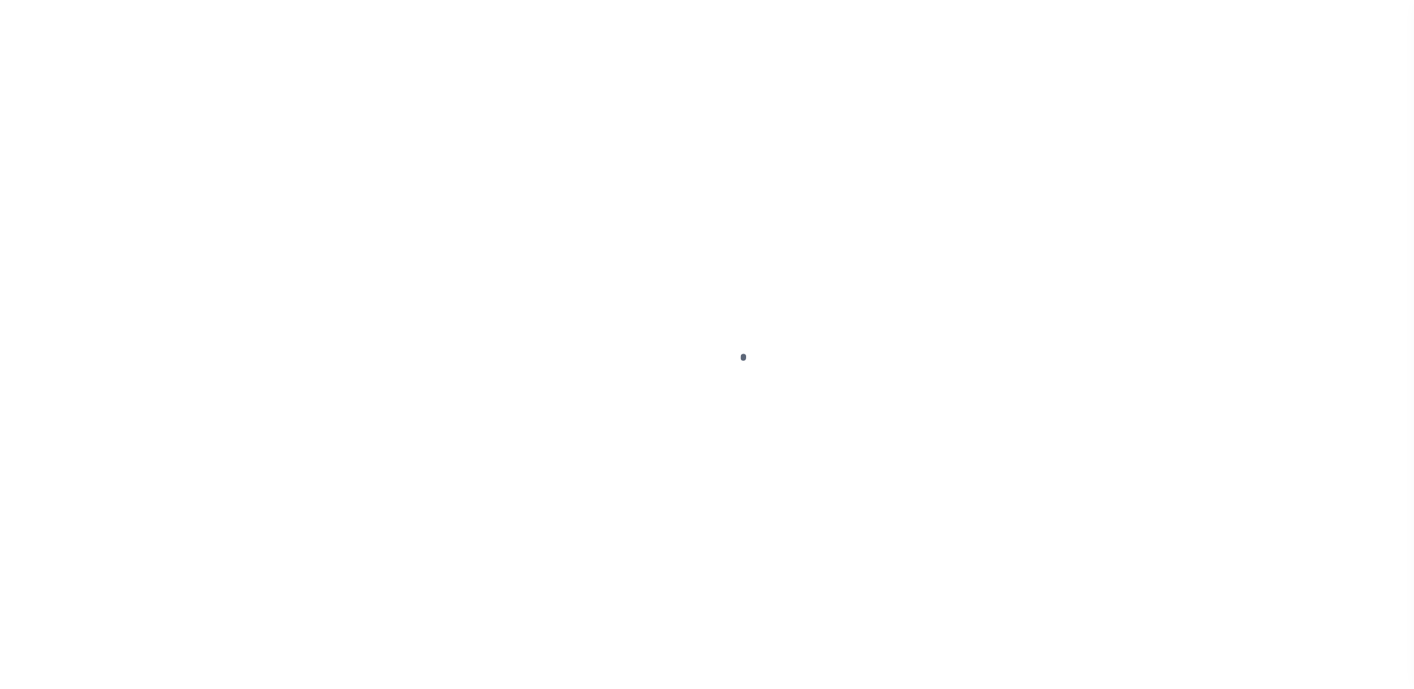
select select "DUE"
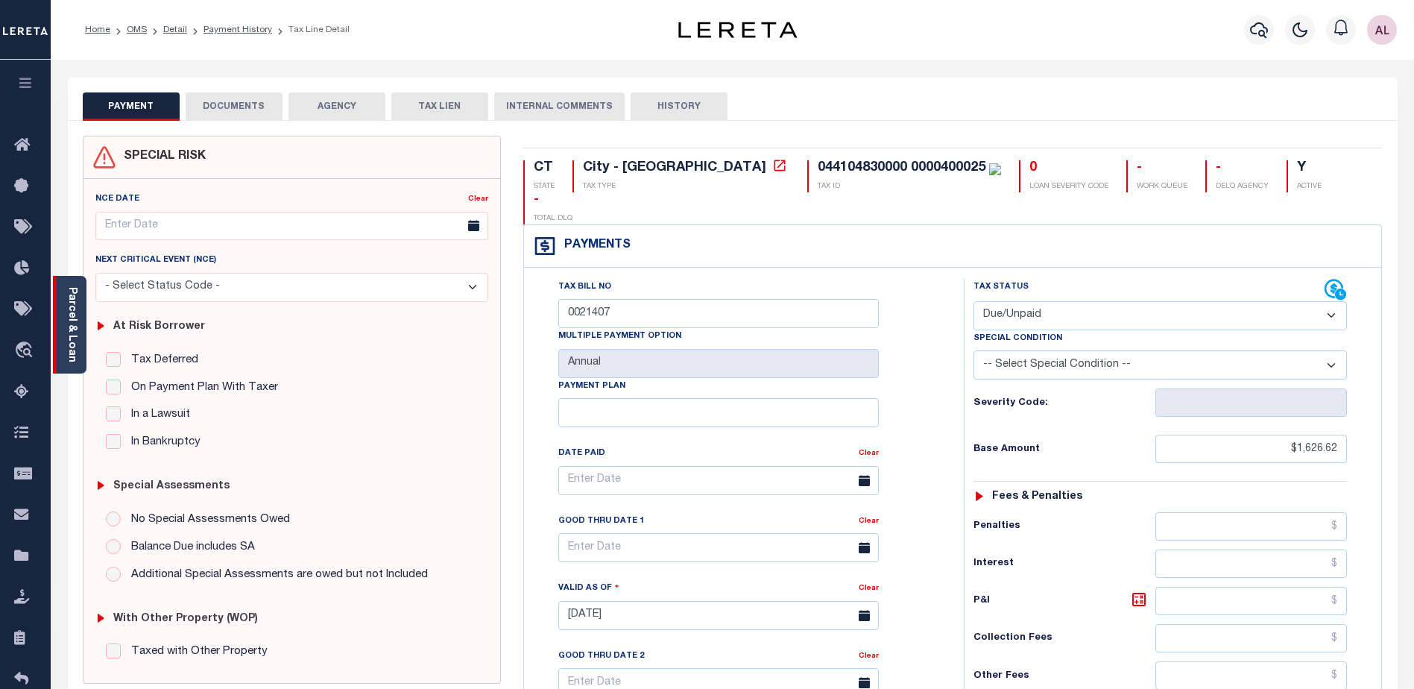
click at [66, 340] on link "Parcel & Loan" at bounding box center [71, 324] width 10 height 75
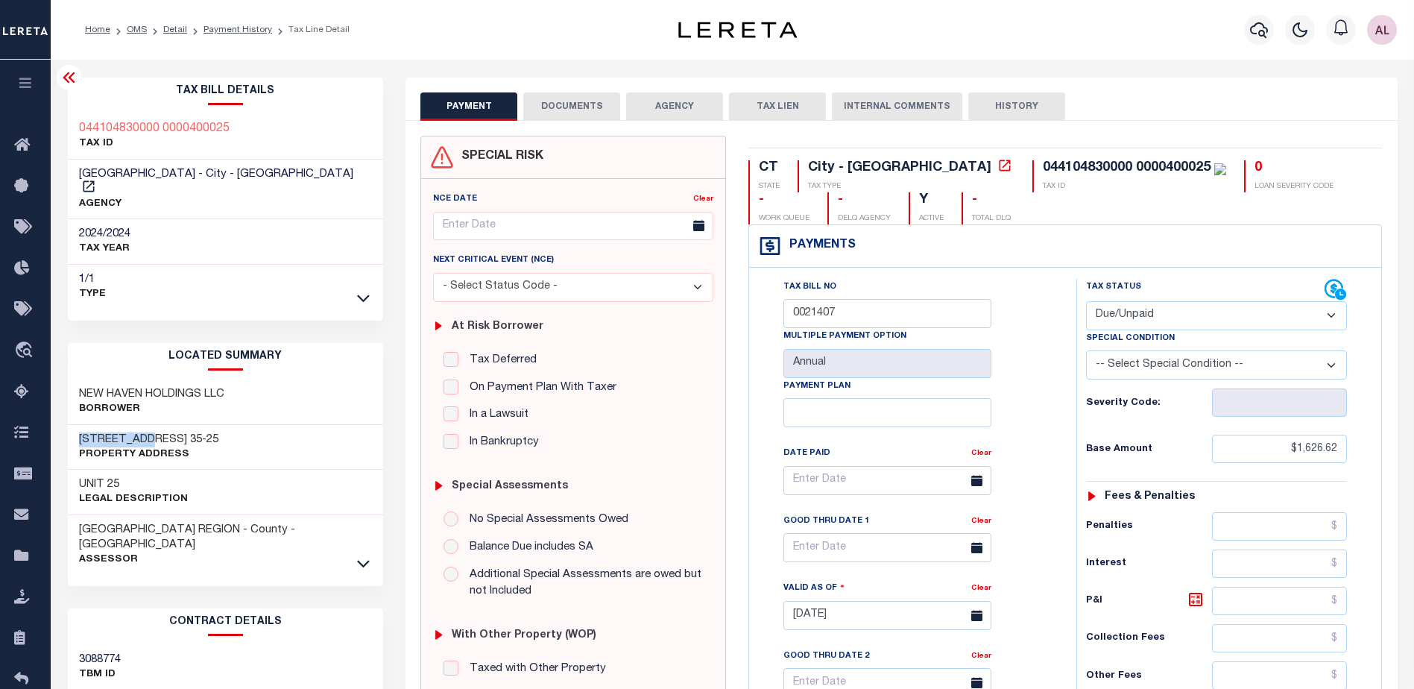
drag, startPoint x: 151, startPoint y: 423, endPoint x: 80, endPoint y: 421, distance: 71.6
click at [80, 432] on h3 "35 MOUNTAIN VILLAGE RD 35-25" at bounding box center [148, 439] width 139 height 15
copy h3 "35 MOUNTAIN"
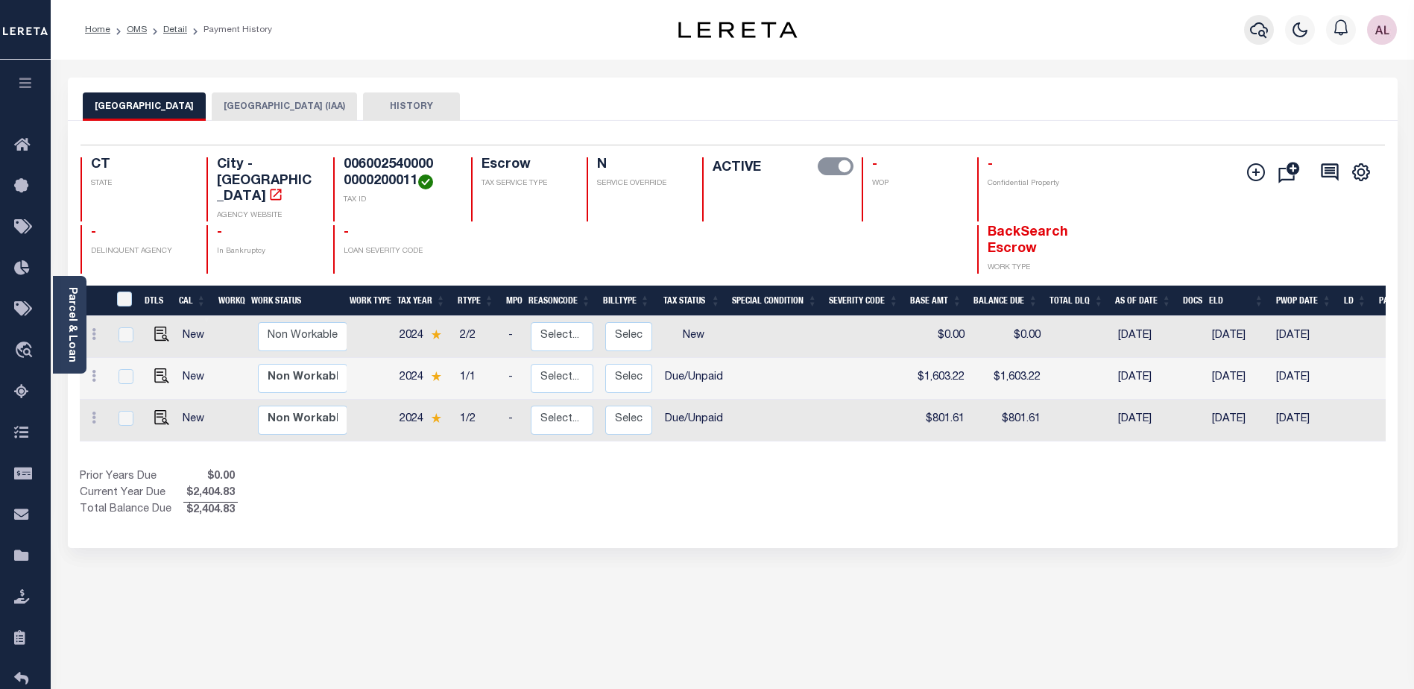
click at [1260, 25] on icon "button" at bounding box center [1259, 30] width 18 height 18
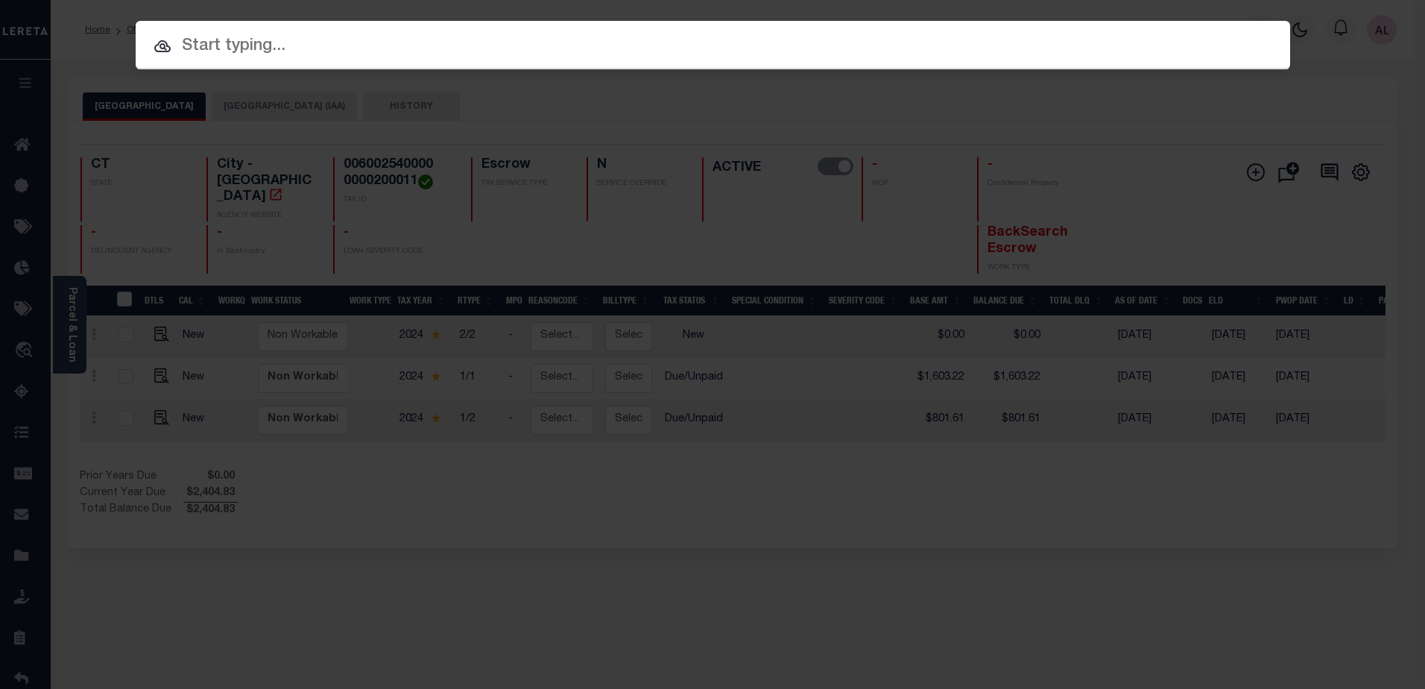
click at [271, 44] on input "text" at bounding box center [713, 47] width 1154 height 26
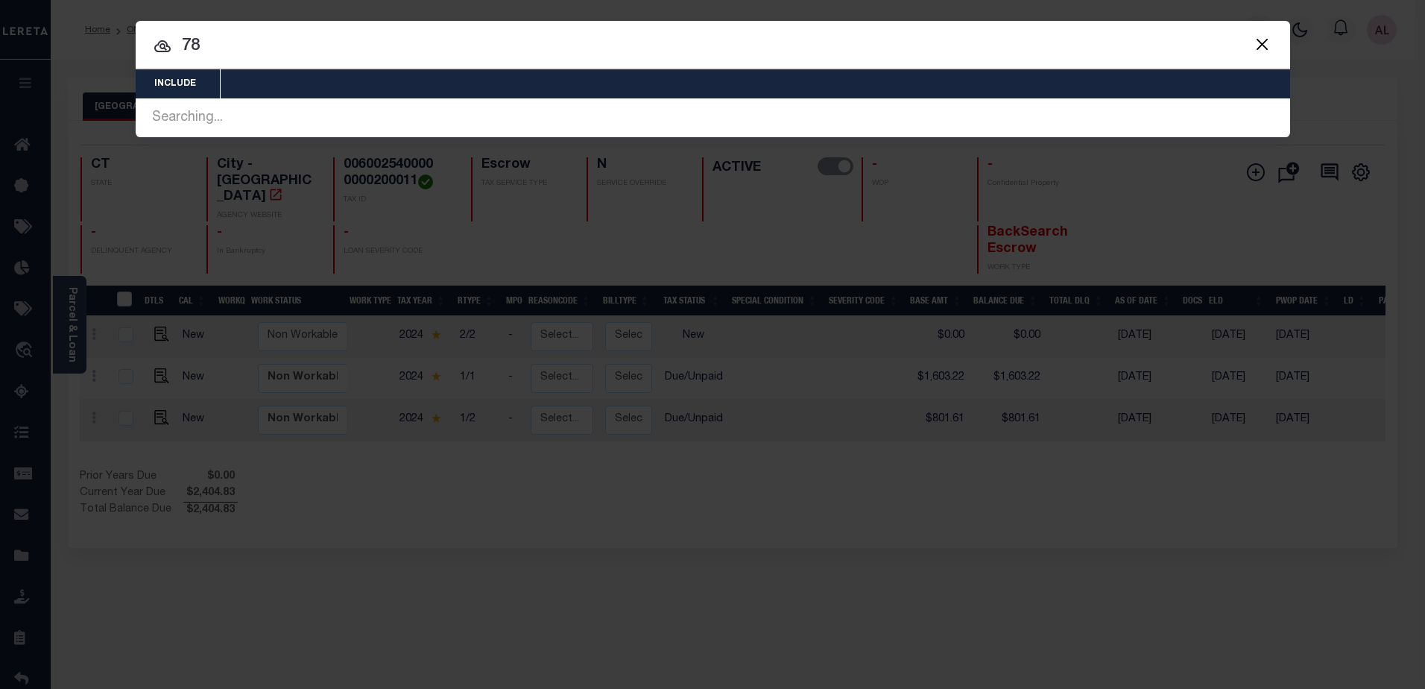
type input "7"
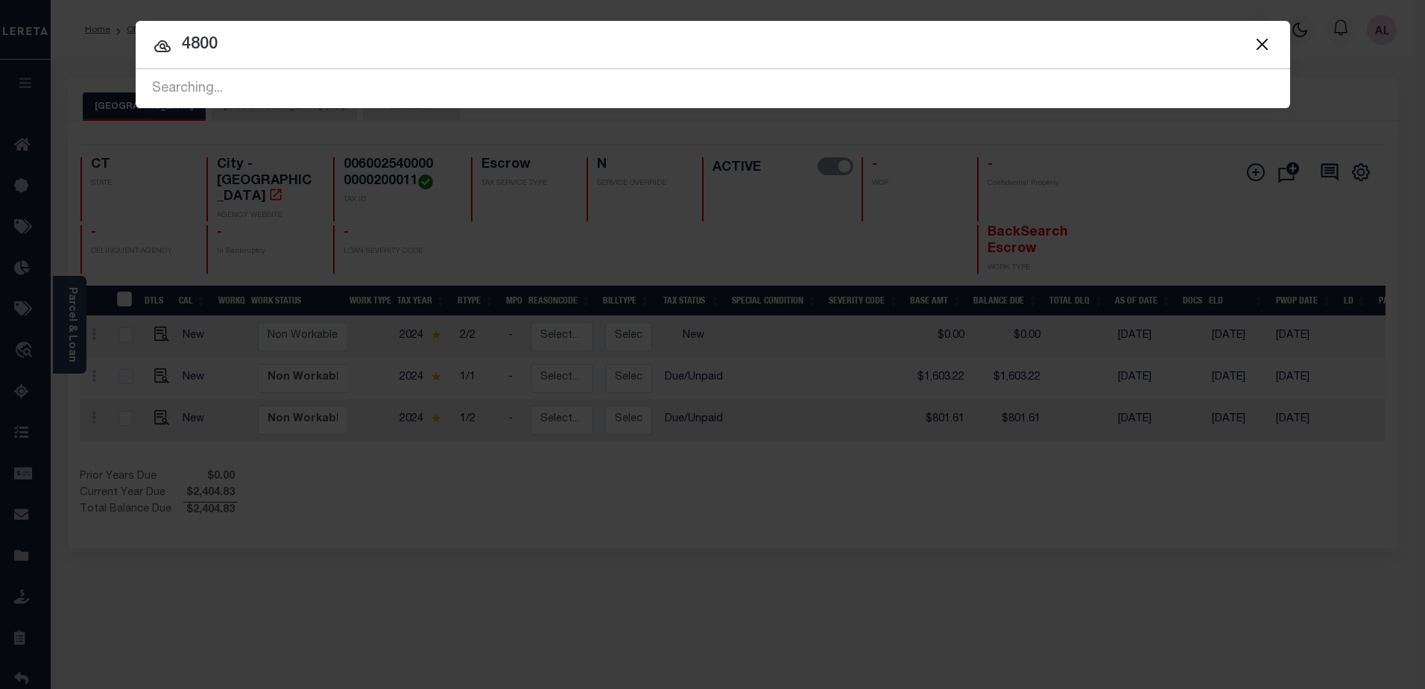
type input "4800"
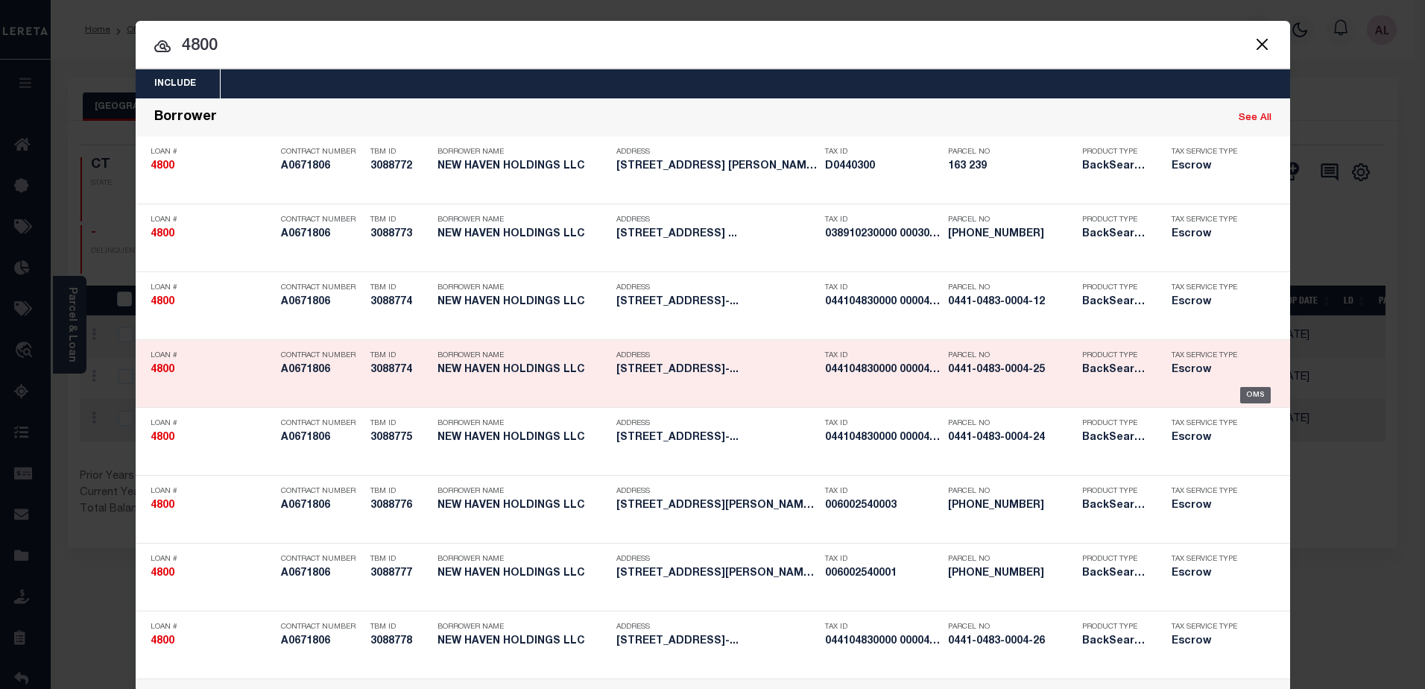
click at [1254, 395] on div "OMS" at bounding box center [1255, 395] width 31 height 16
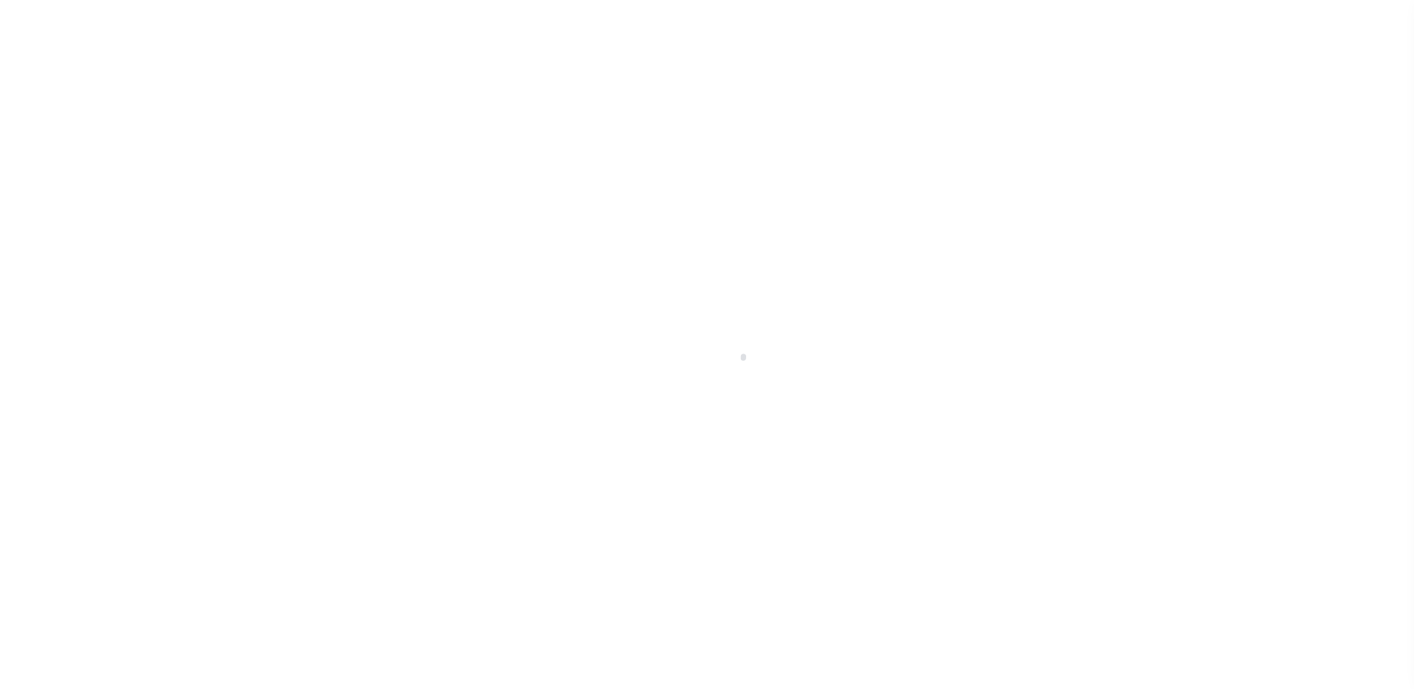
select select "25066"
select select "Escrow"
type input "[STREET_ADDRESS]"
type input "[GEOGRAPHIC_DATA], CT 06706"
type input "a0k2L00001Vm0OM"
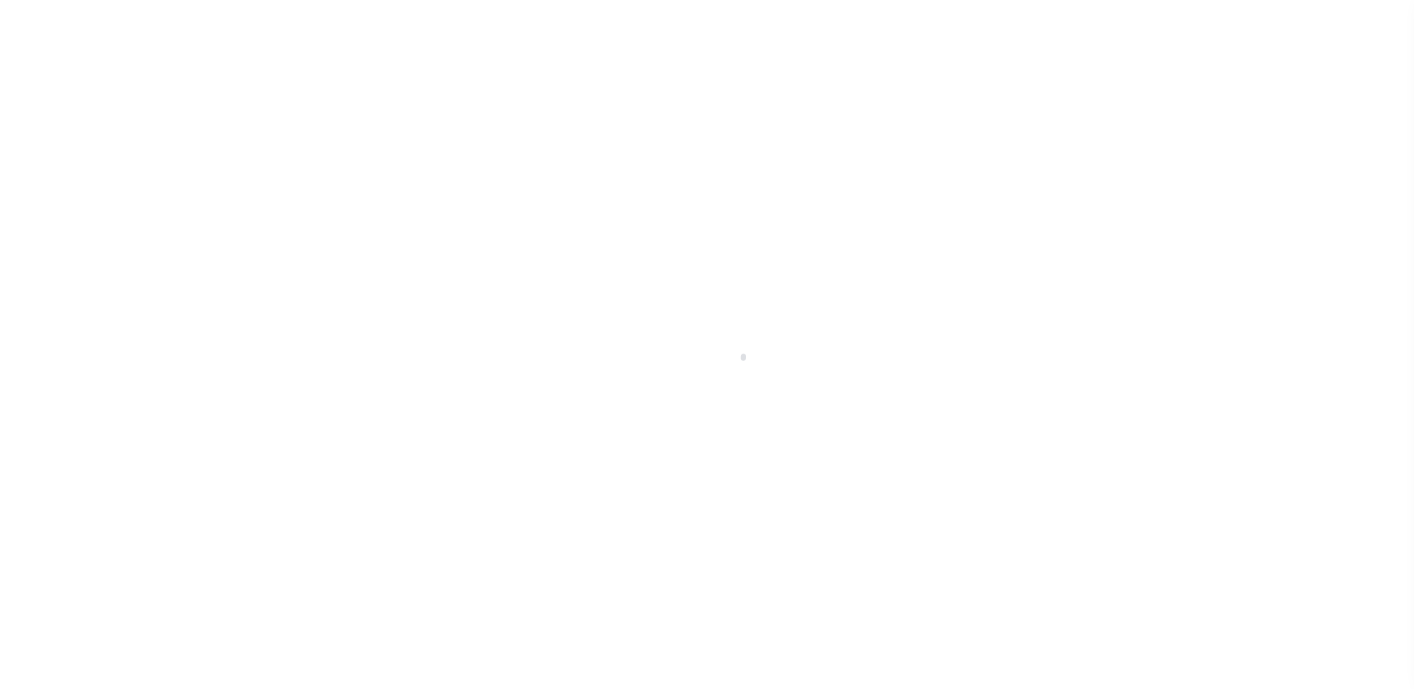
type input "CT"
type textarea "Situs address change per client audit"
select select
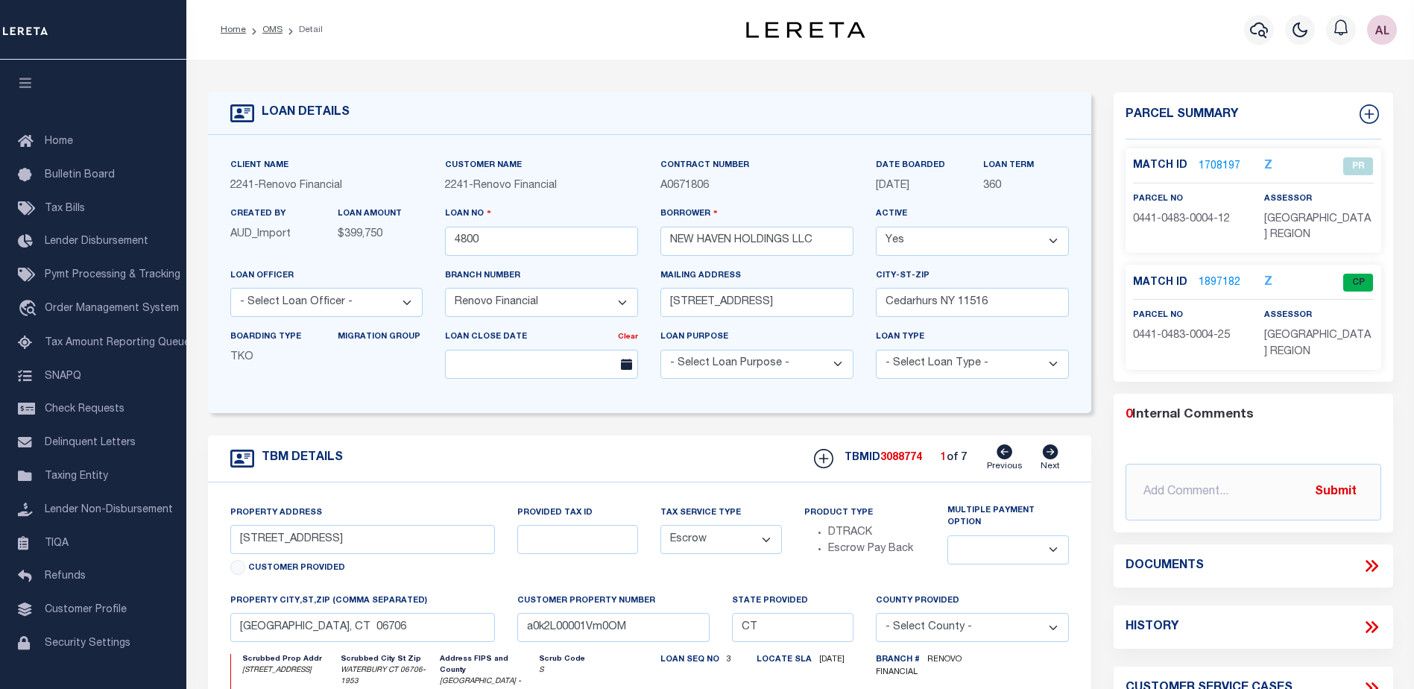
click at [1215, 278] on link "1897182" at bounding box center [1219, 283] width 42 height 16
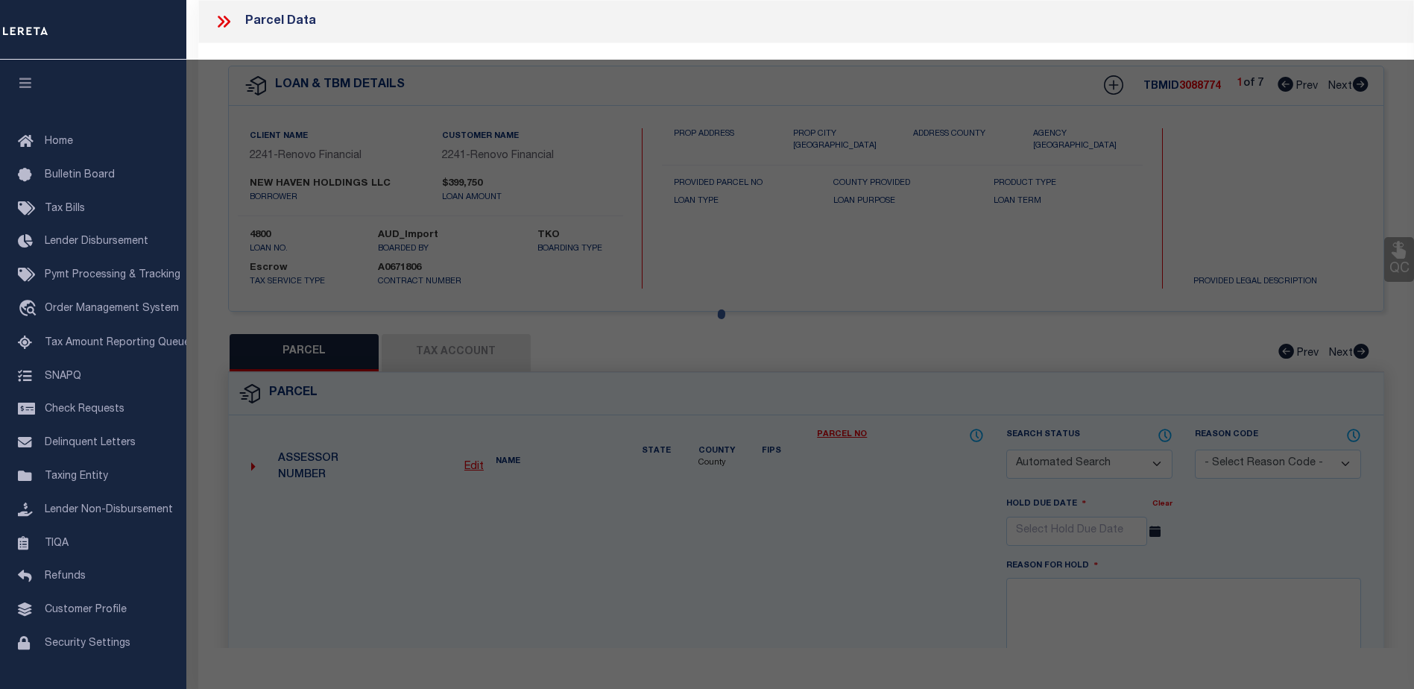
checkbox input "false"
select select "CP"
type input "NEW HAVEN HOLDINGS LLC"
type input "044104830000 0000400025"
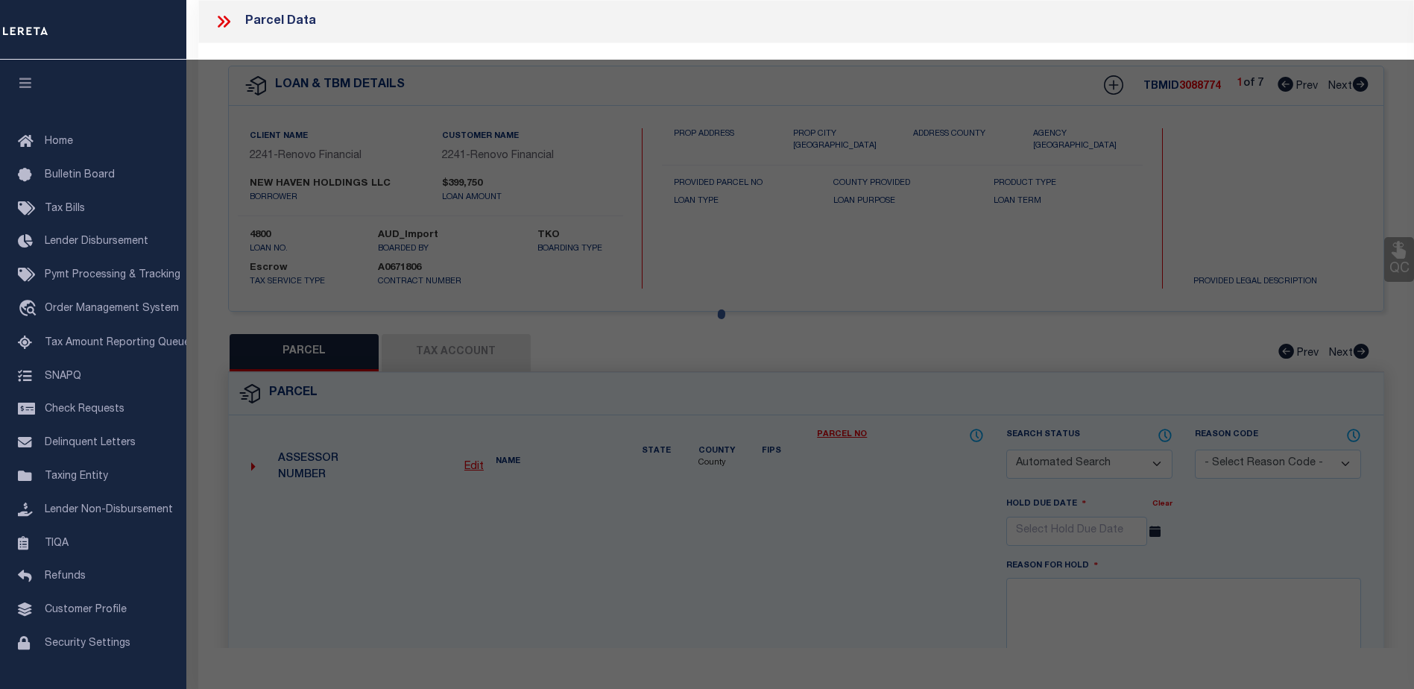
select select
type input "35 MOUNTAIN VILLAGE RD 35-25"
checkbox input "false"
type input "CT"
type textarea "UNIT 25"
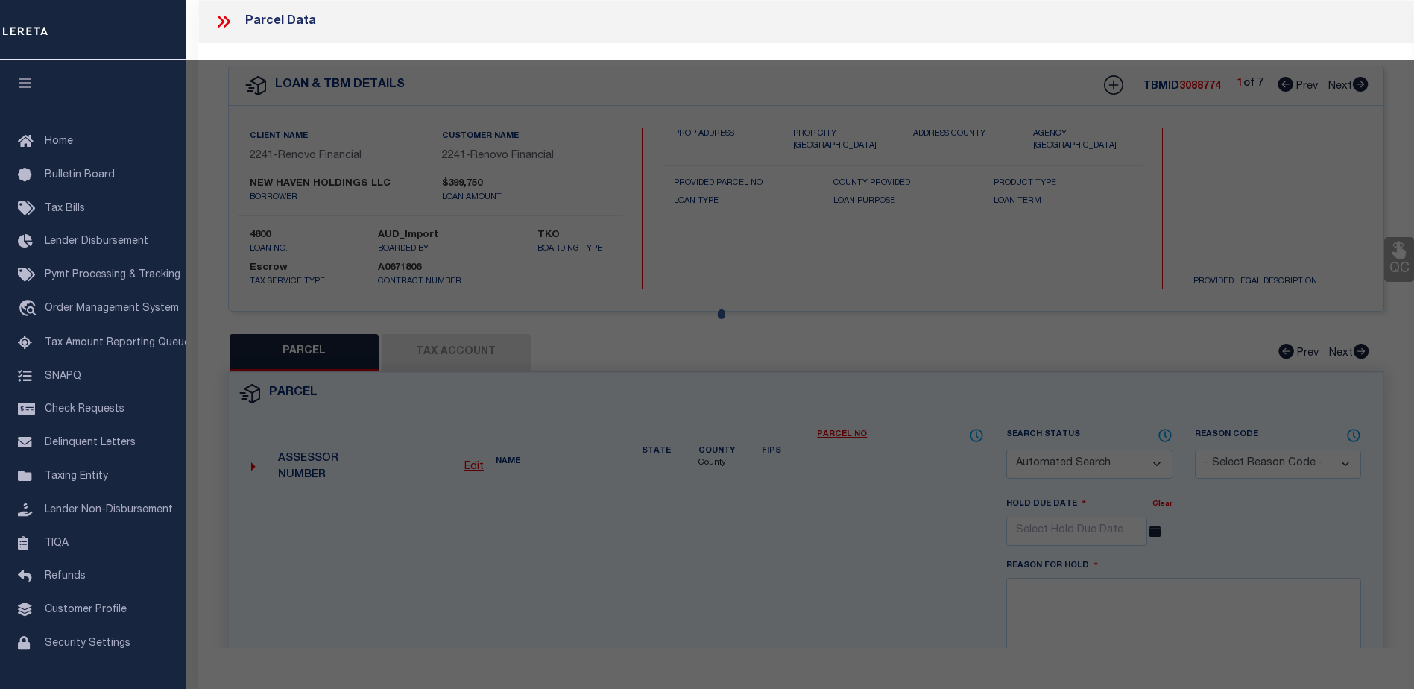
type textarea "TaxID mask has been adjusted. MLC 12/13/2024 HH - 12/11/24 - Put in JR status f…"
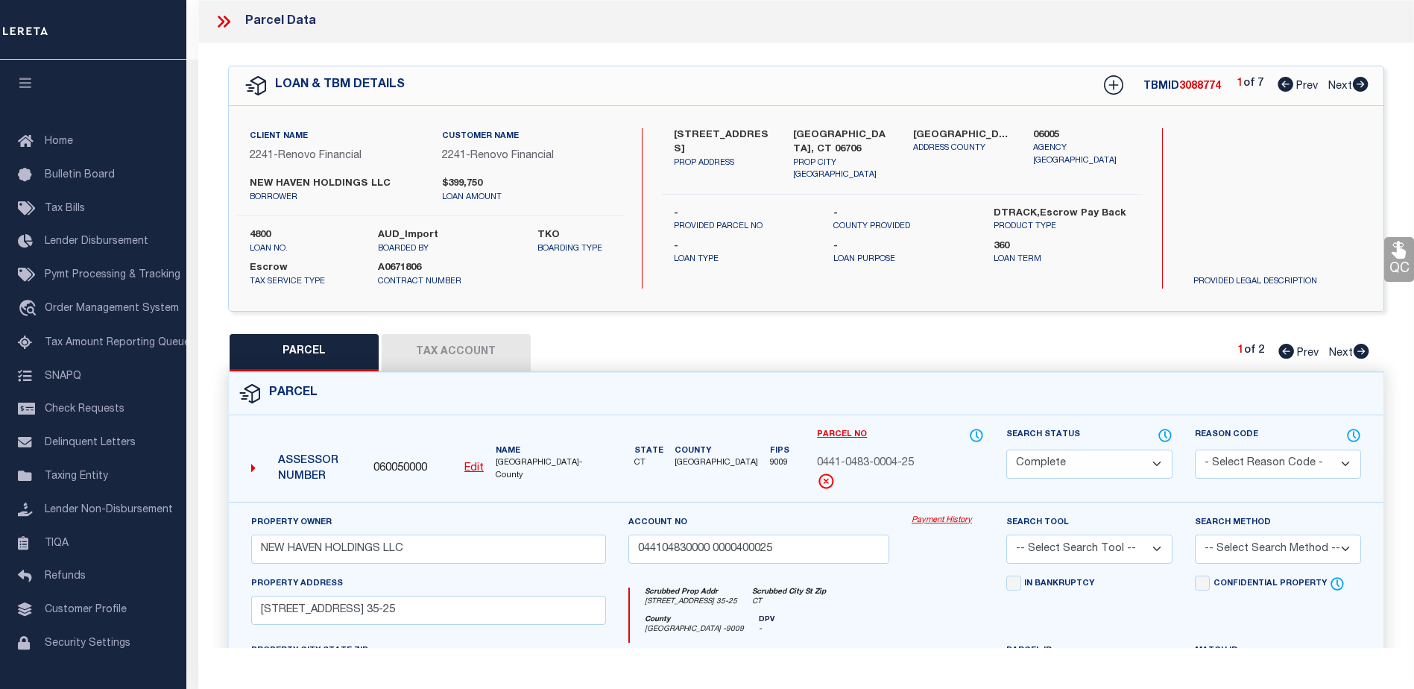
click at [932, 519] on link "Payment History" at bounding box center [947, 520] width 72 height 13
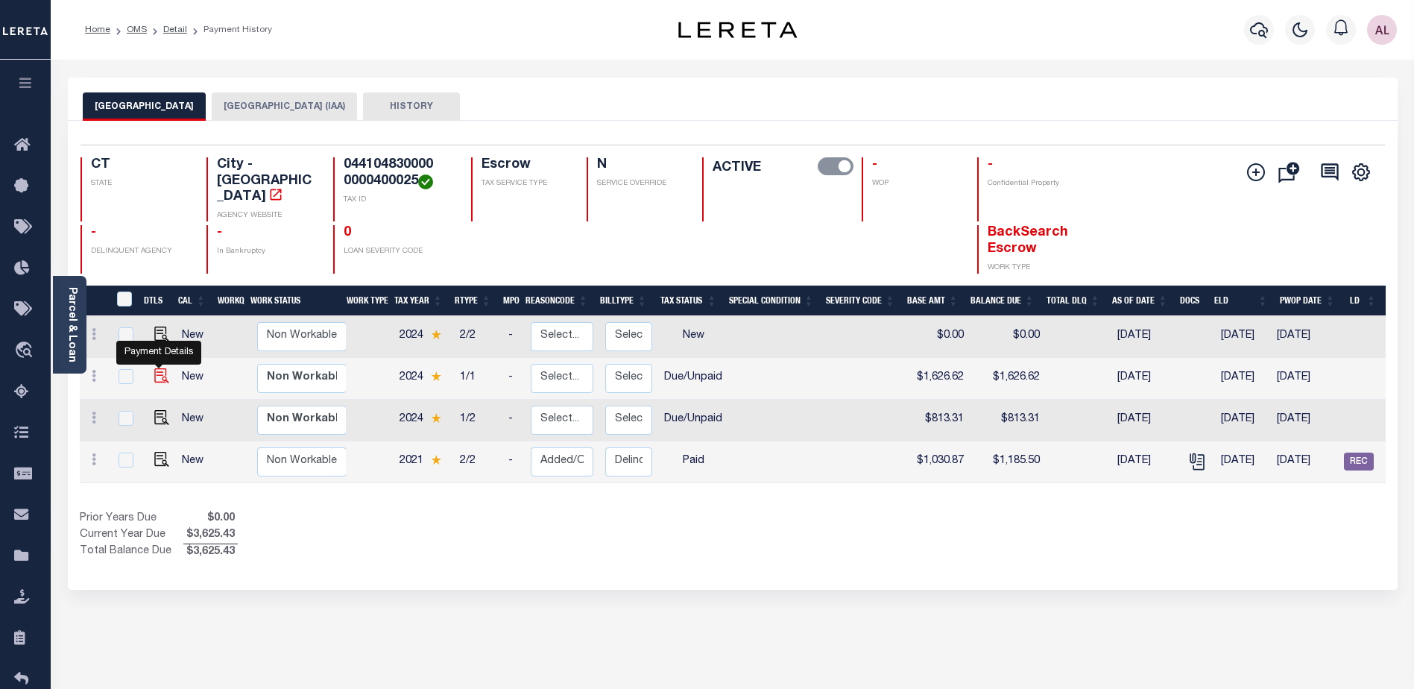
click at [157, 368] on img "" at bounding box center [161, 375] width 15 height 15
checkbox input "true"
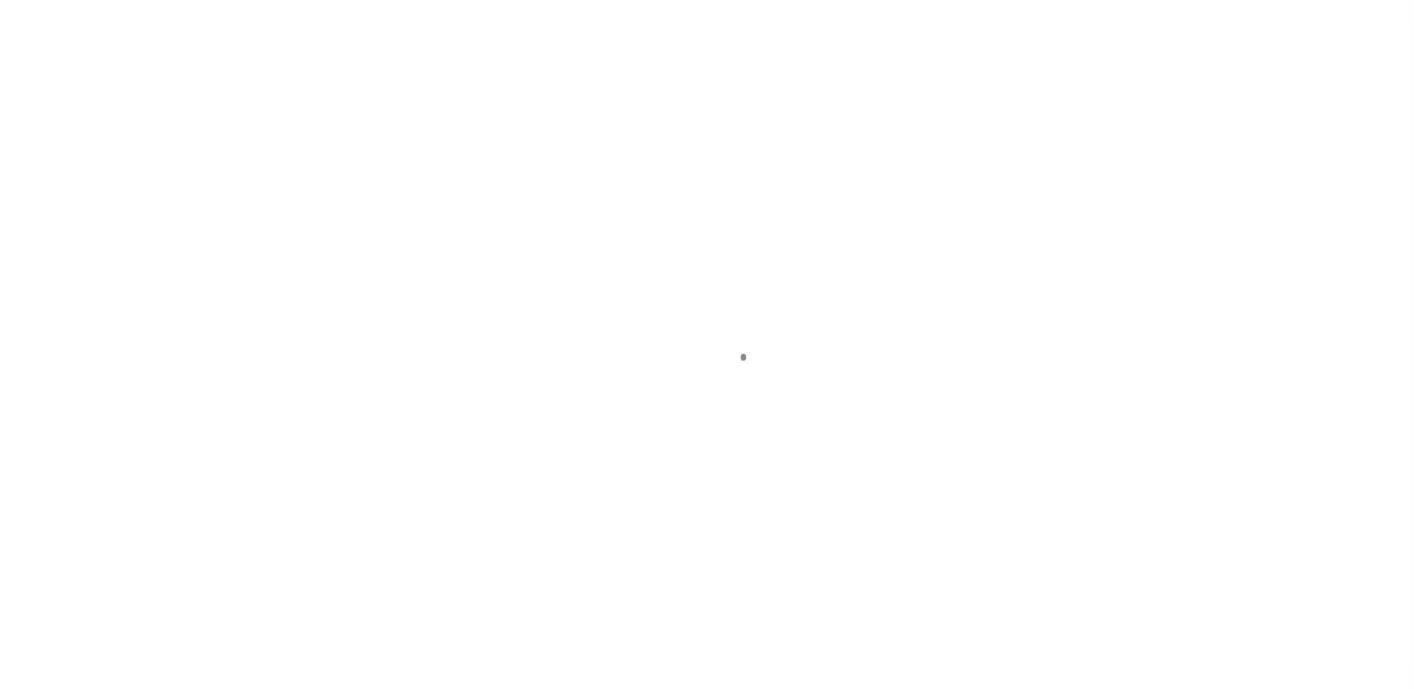
select select "DUE"
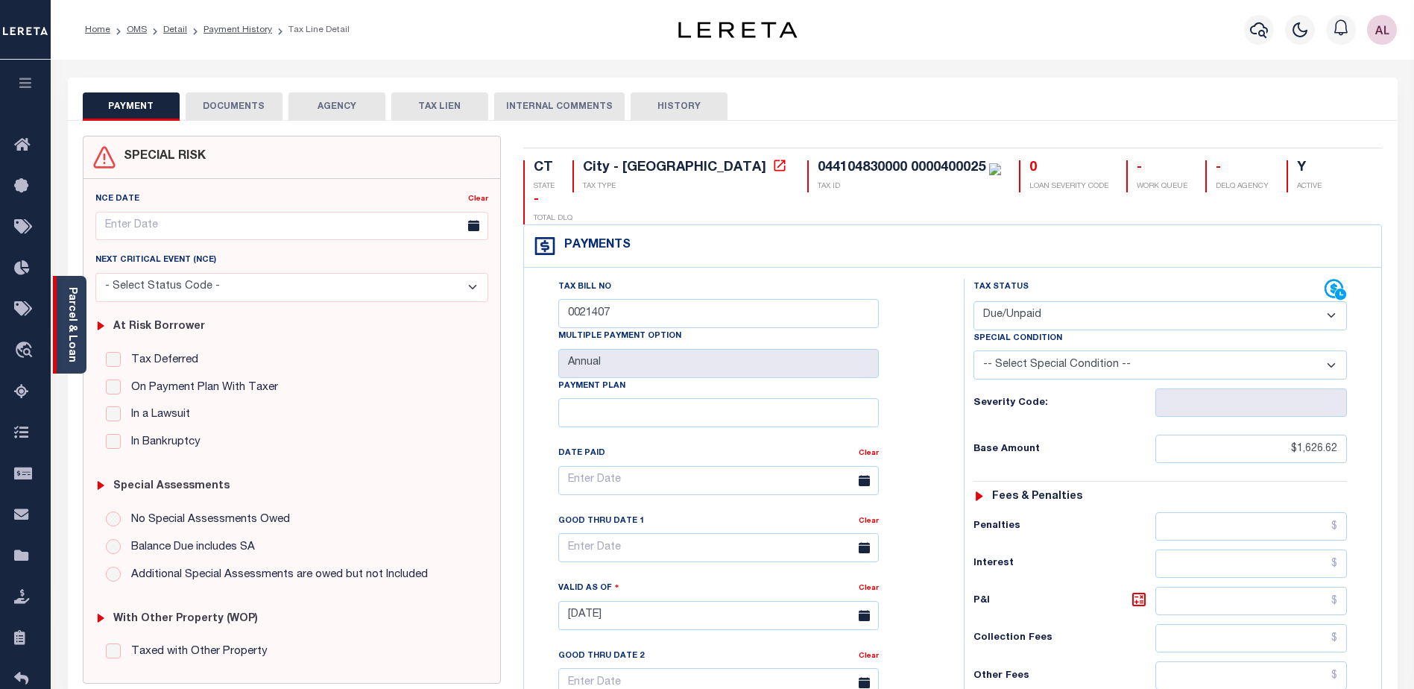
click at [72, 339] on link "Parcel & Loan" at bounding box center [71, 324] width 10 height 75
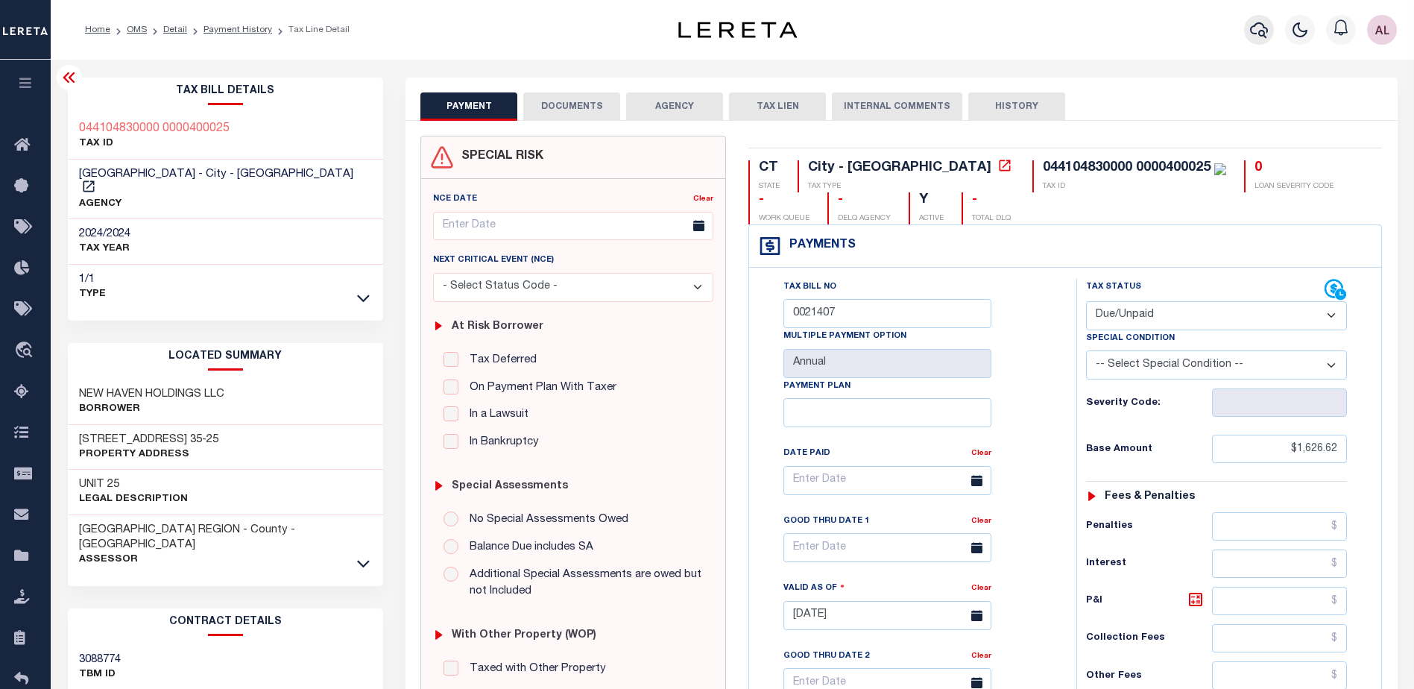
click at [1258, 33] on icon "button" at bounding box center [1259, 30] width 18 height 18
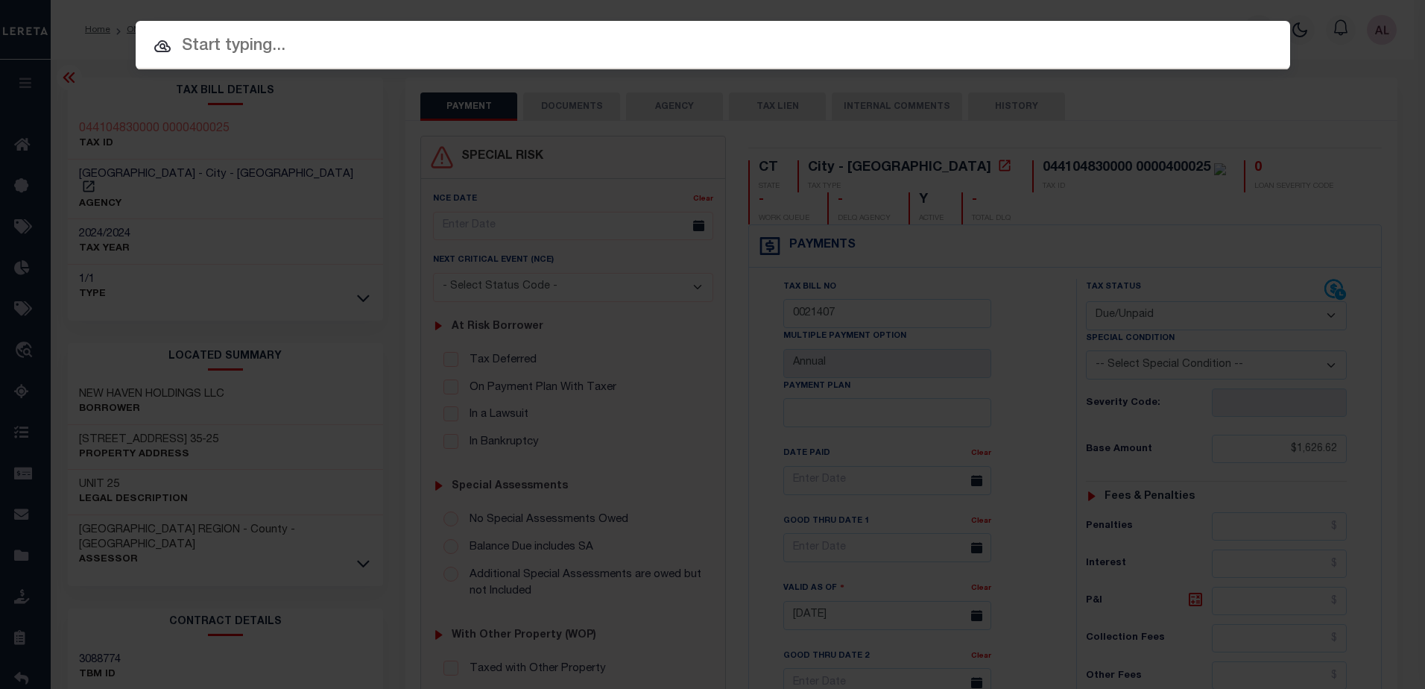
click at [228, 45] on input "text" at bounding box center [713, 47] width 1154 height 26
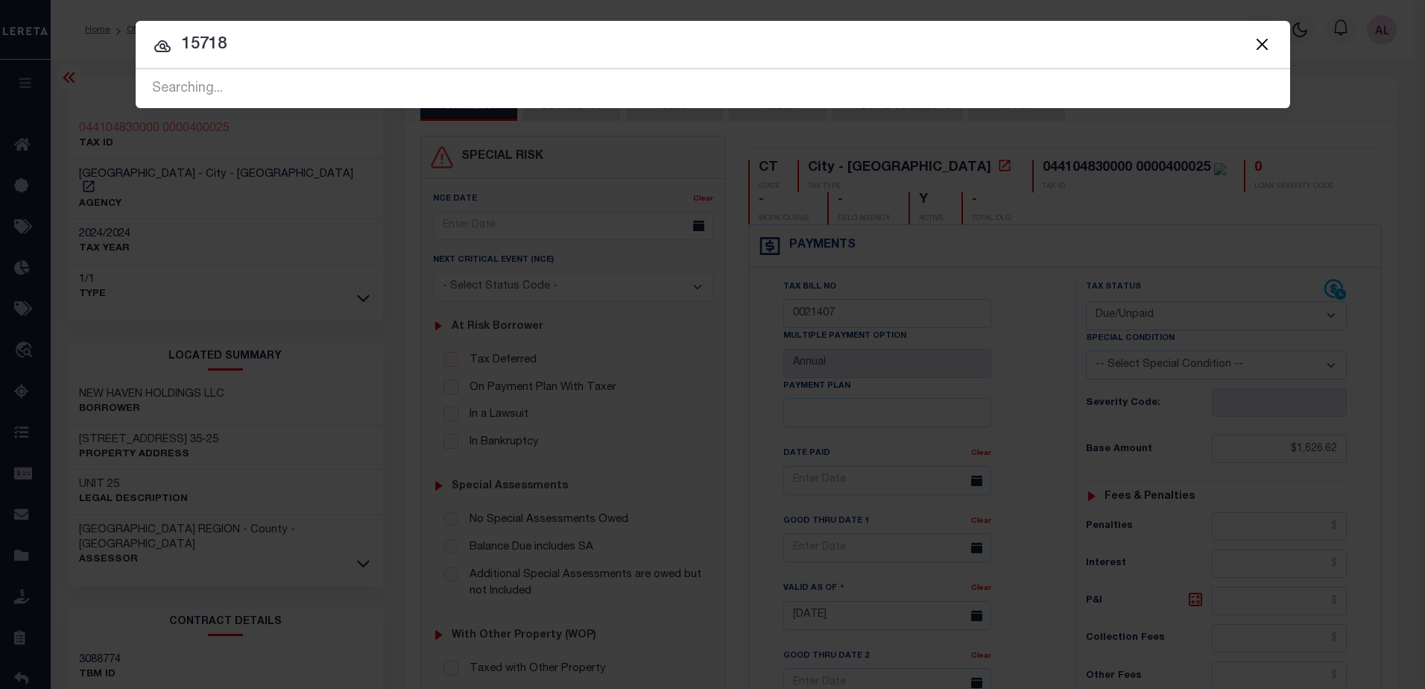
type input "15718"
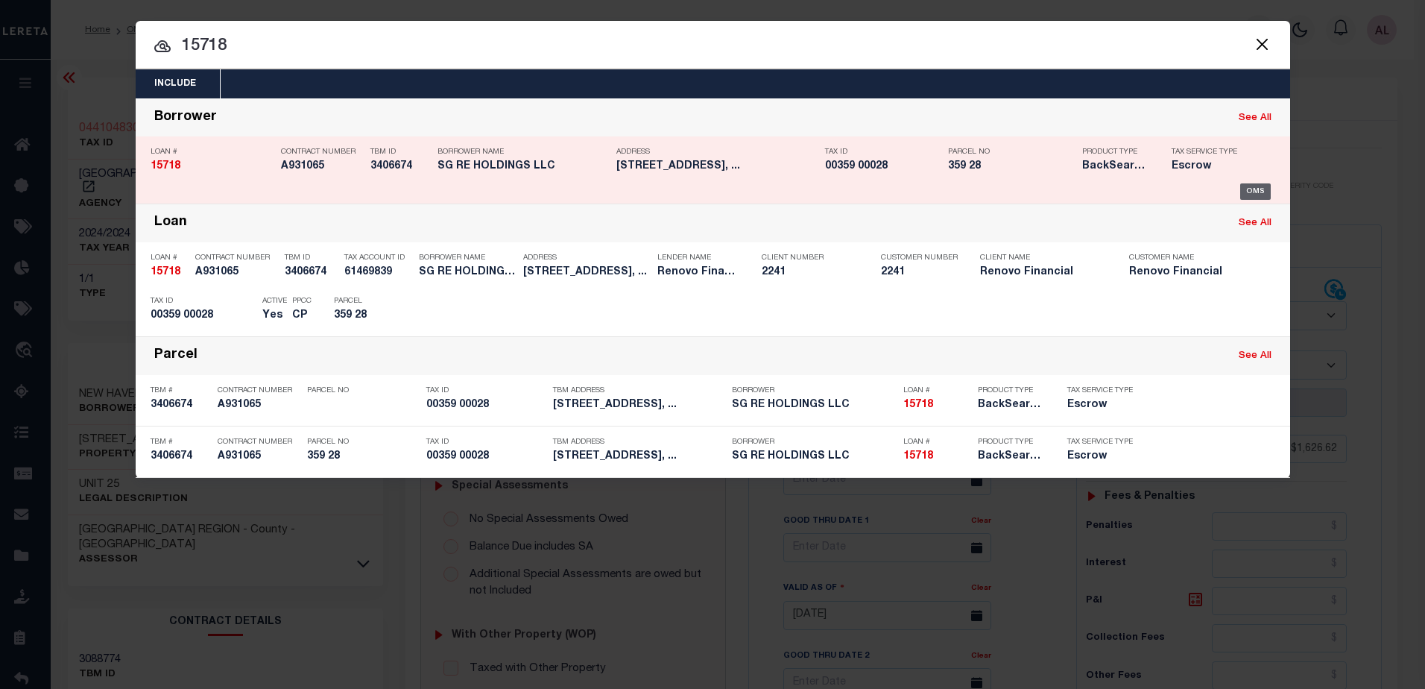
click at [1256, 186] on div "OMS" at bounding box center [1255, 191] width 31 height 16
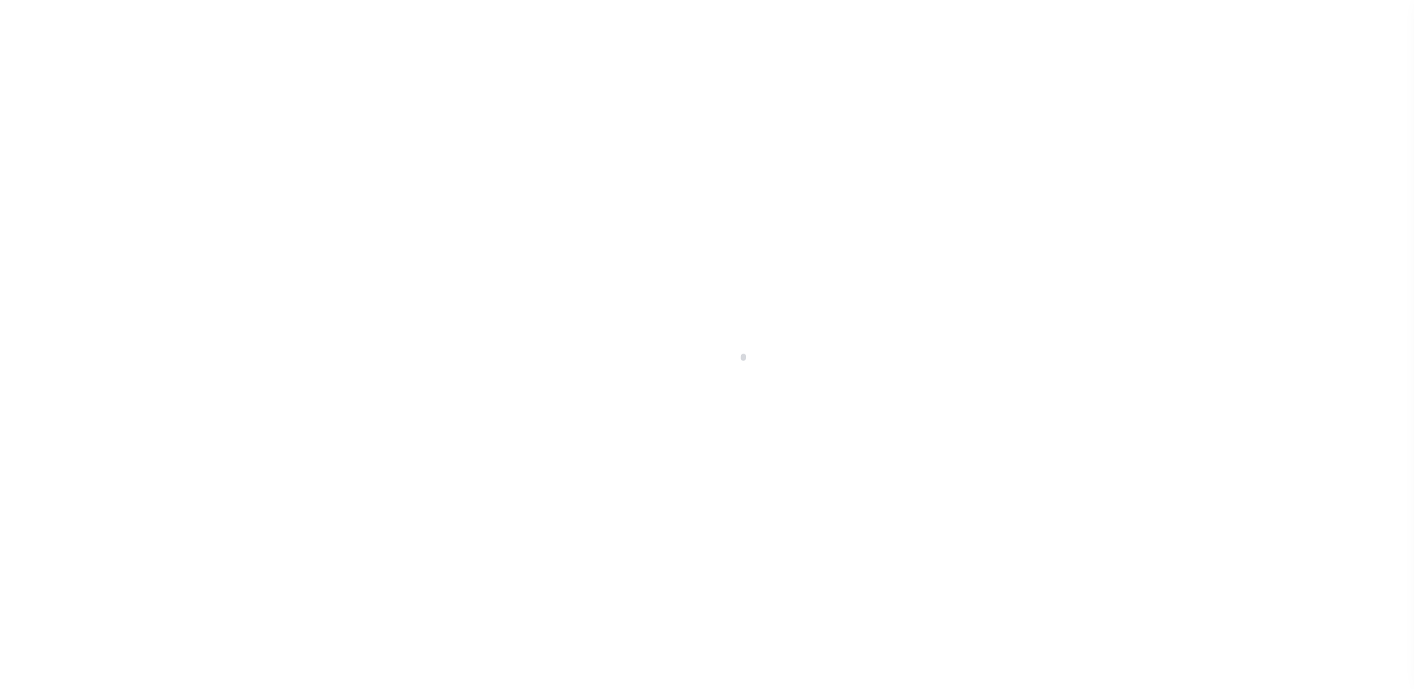
select select "10"
select select "Escrow"
type input "[STREET_ADDRESS]"
select select
type input "[GEOGRAPHIC_DATA]"
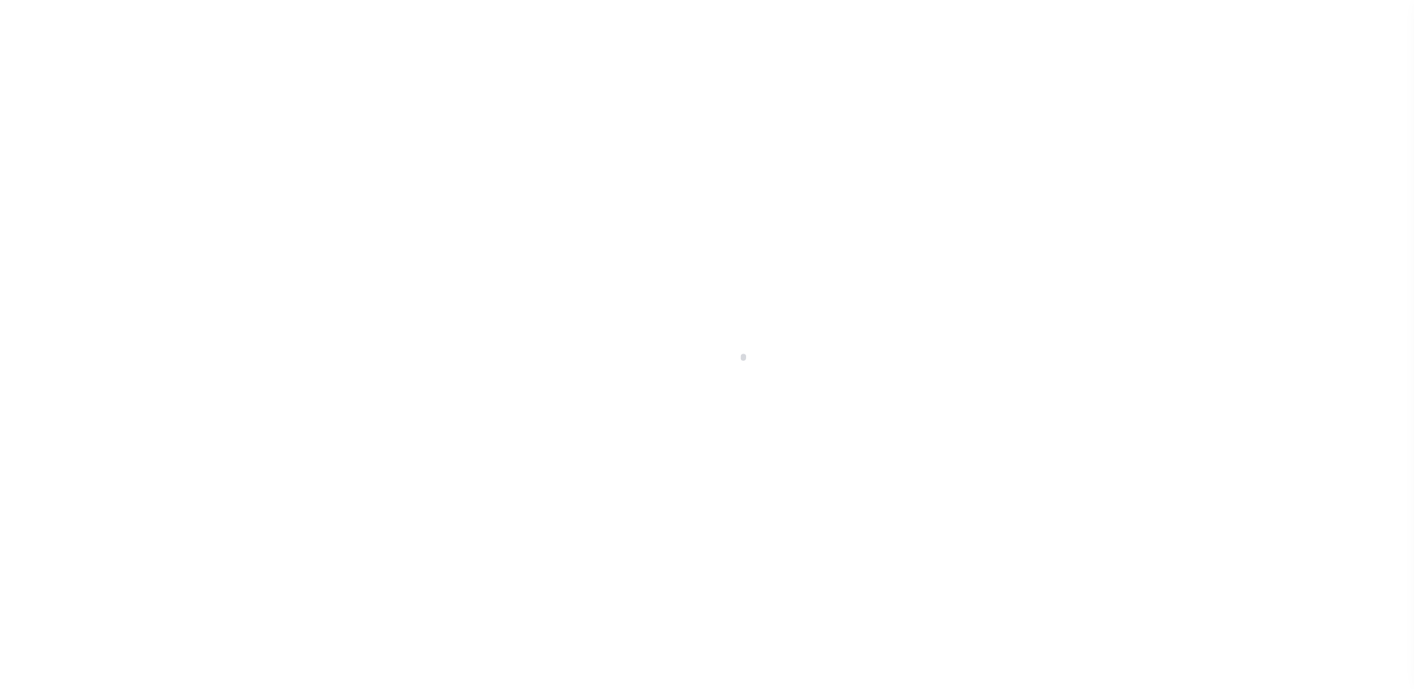
type input "a0kUS0000073DxZ"
type input "NJ"
select select
type textarea "LEGAL REQUIRED"
type textarea "Liability Limited to Customer Provided Parcel"
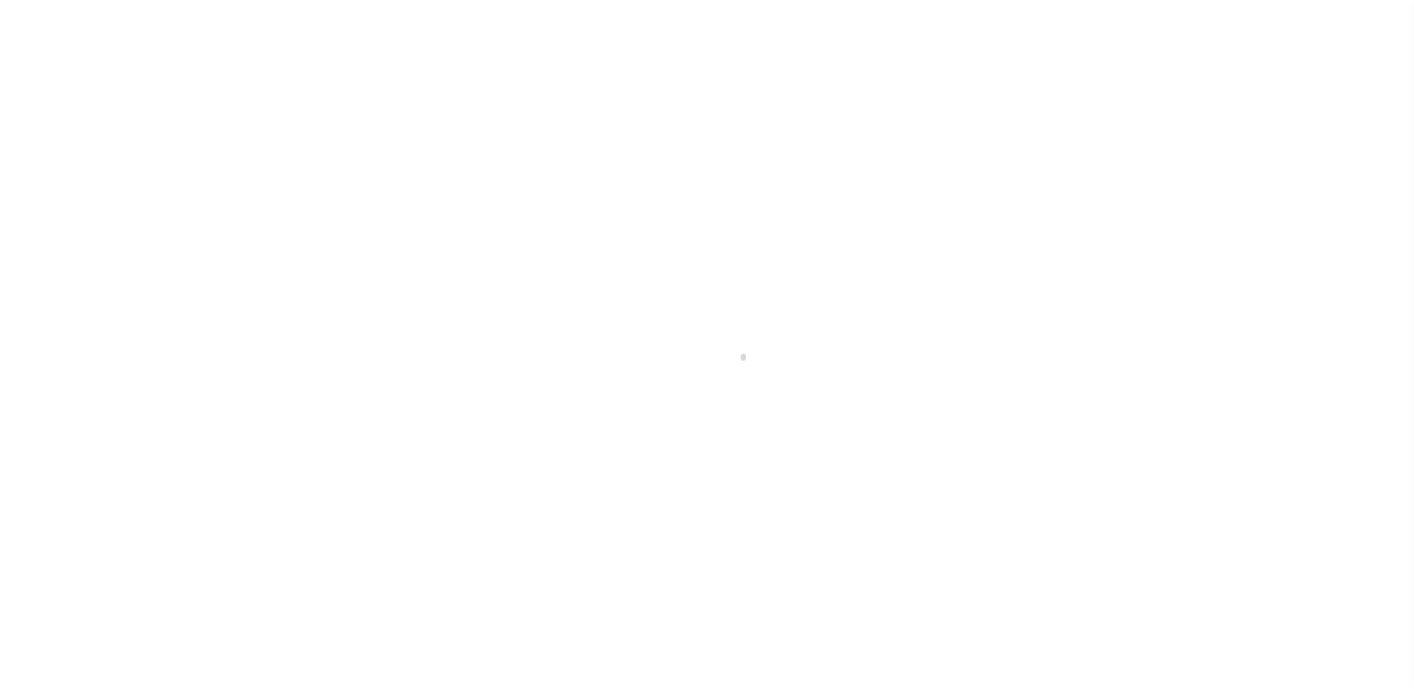
select select "14701"
select select "25066"
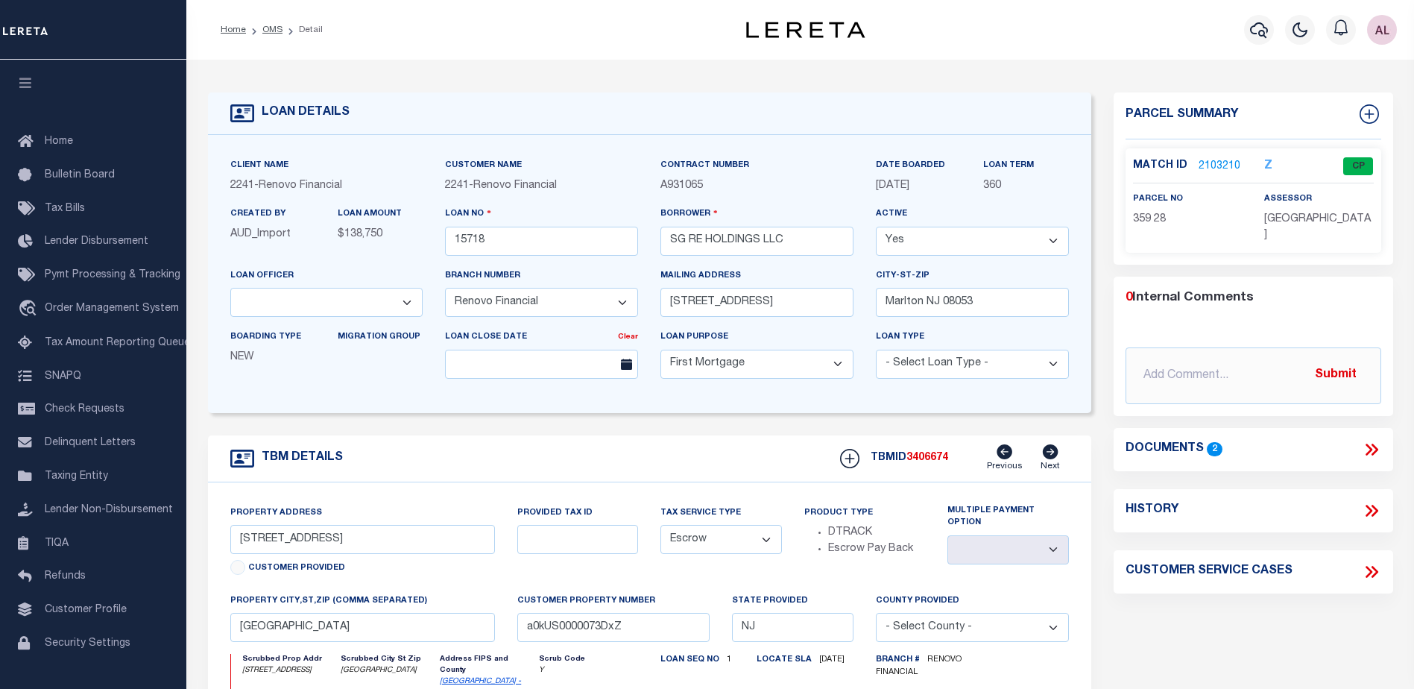
click at [1224, 165] on link "2103210" at bounding box center [1219, 167] width 42 height 16
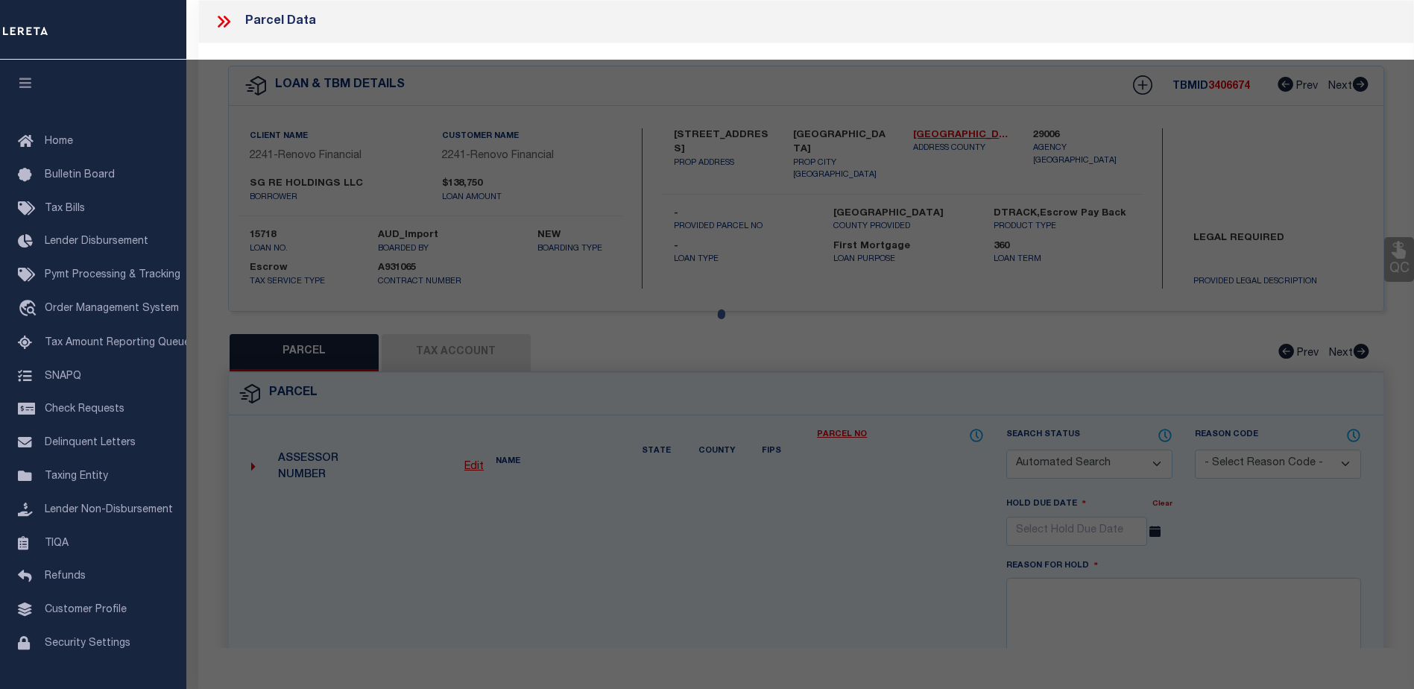
checkbox input "false"
select select "CP"
type input "SG RE HOLDINGS LLC"
select select "AGW"
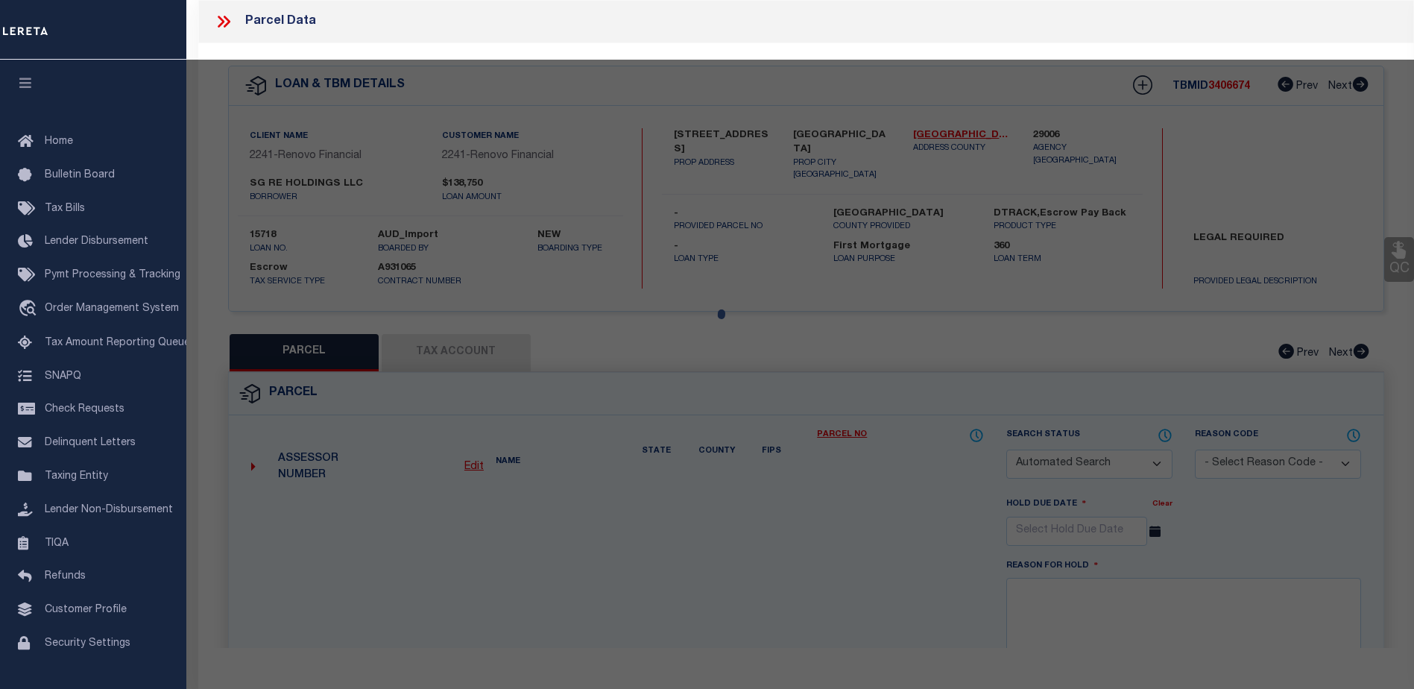
select select
type input "204 E OAK ST"
checkbox input "false"
type input "[GEOGRAPHIC_DATA]"
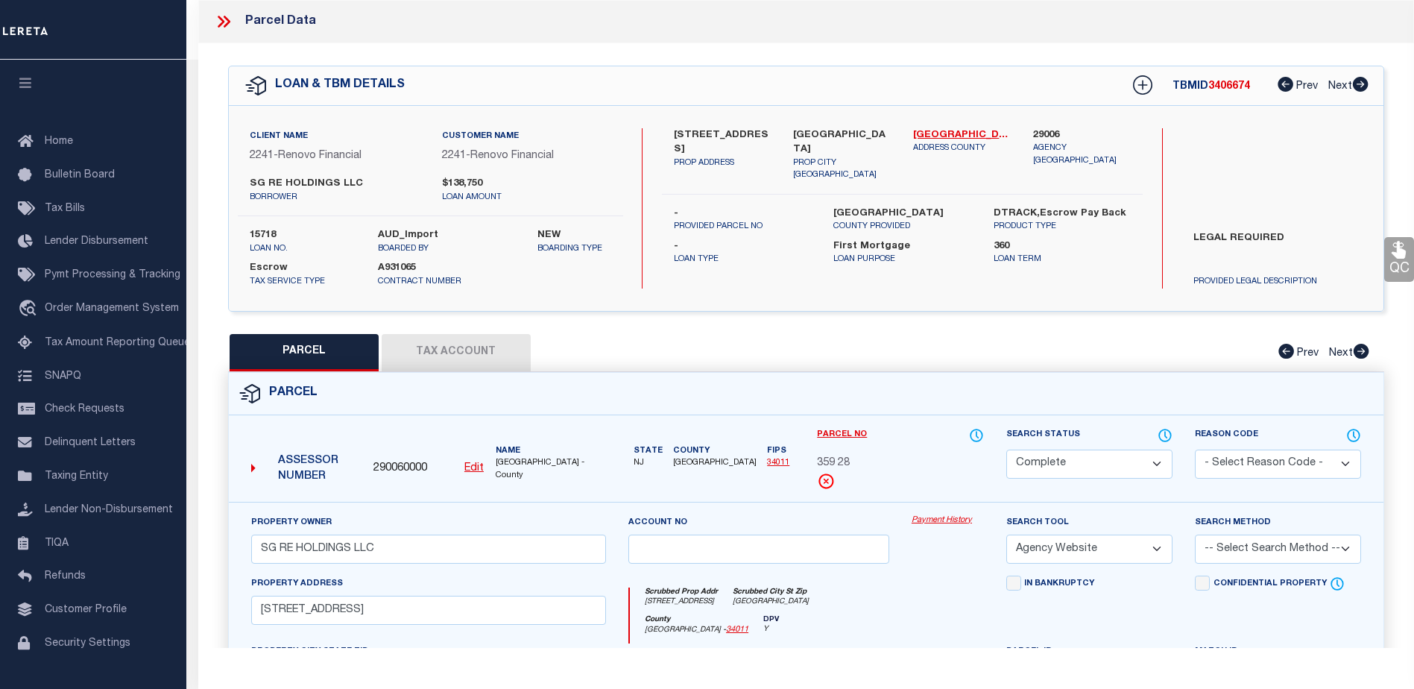
click at [955, 519] on link "Payment History" at bounding box center [947, 520] width 72 height 13
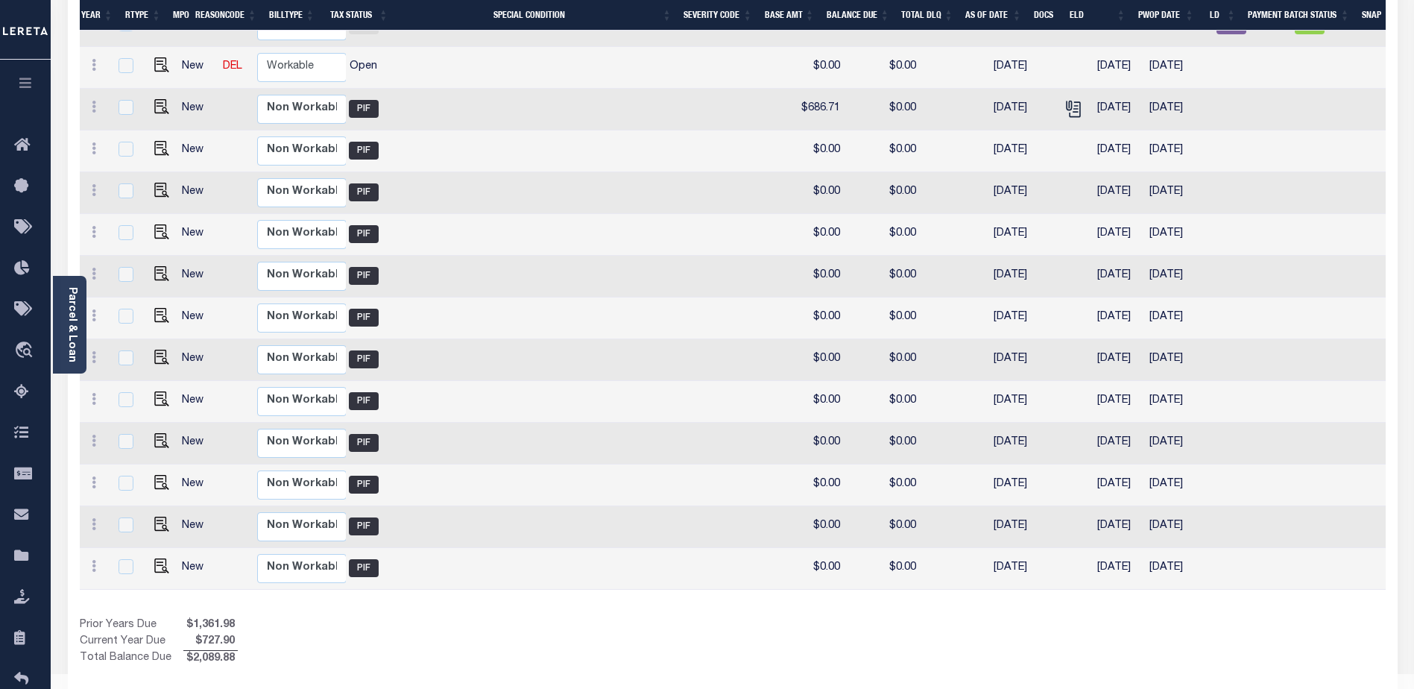
scroll to position [0, 358]
click at [438, 130] on td at bounding box center [550, 151] width 300 height 42
checkbox input "true"
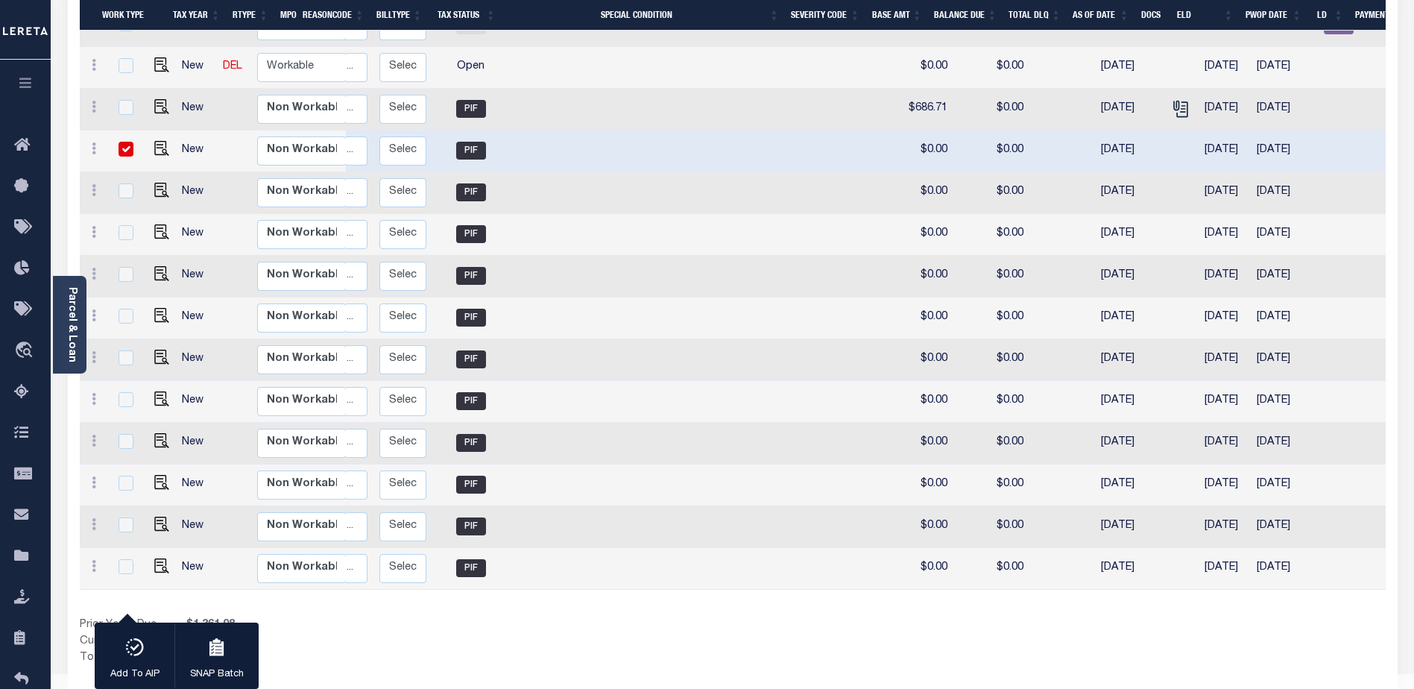
scroll to position [0, 197]
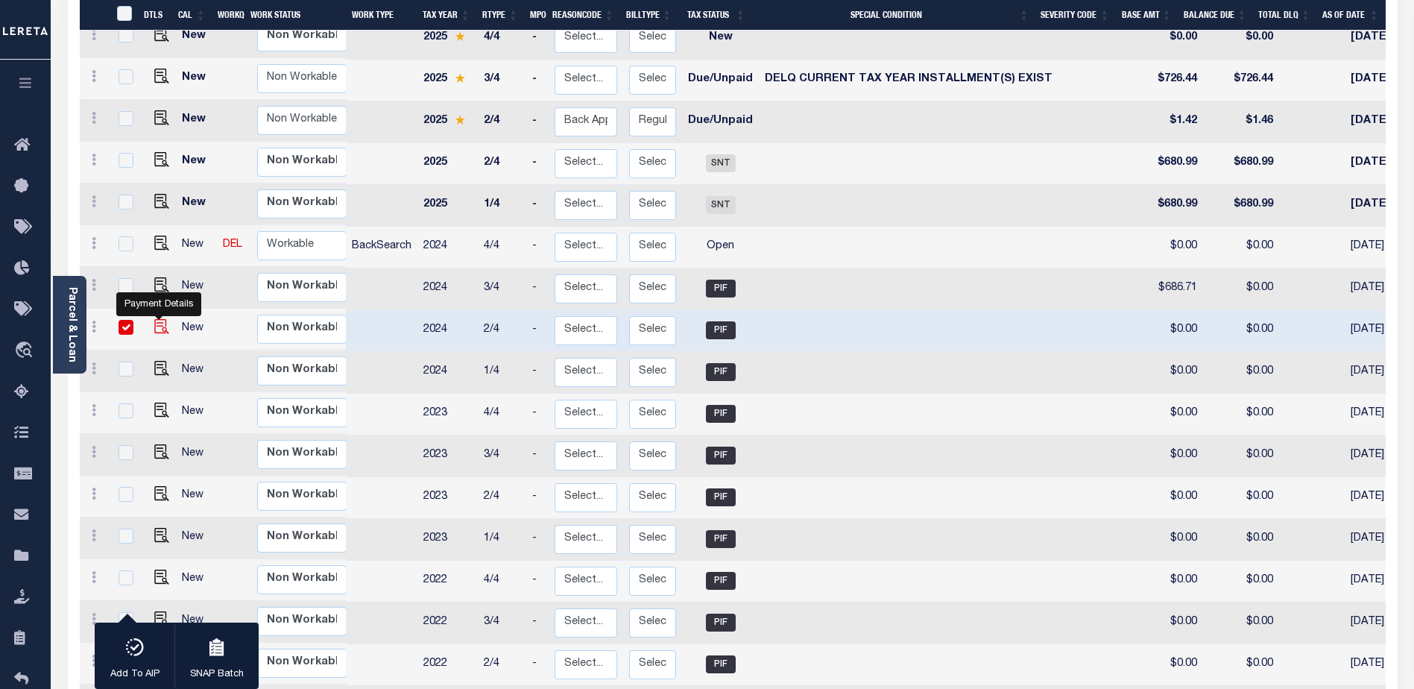
click at [159, 319] on img "" at bounding box center [161, 326] width 15 height 15
checkbox input "false"
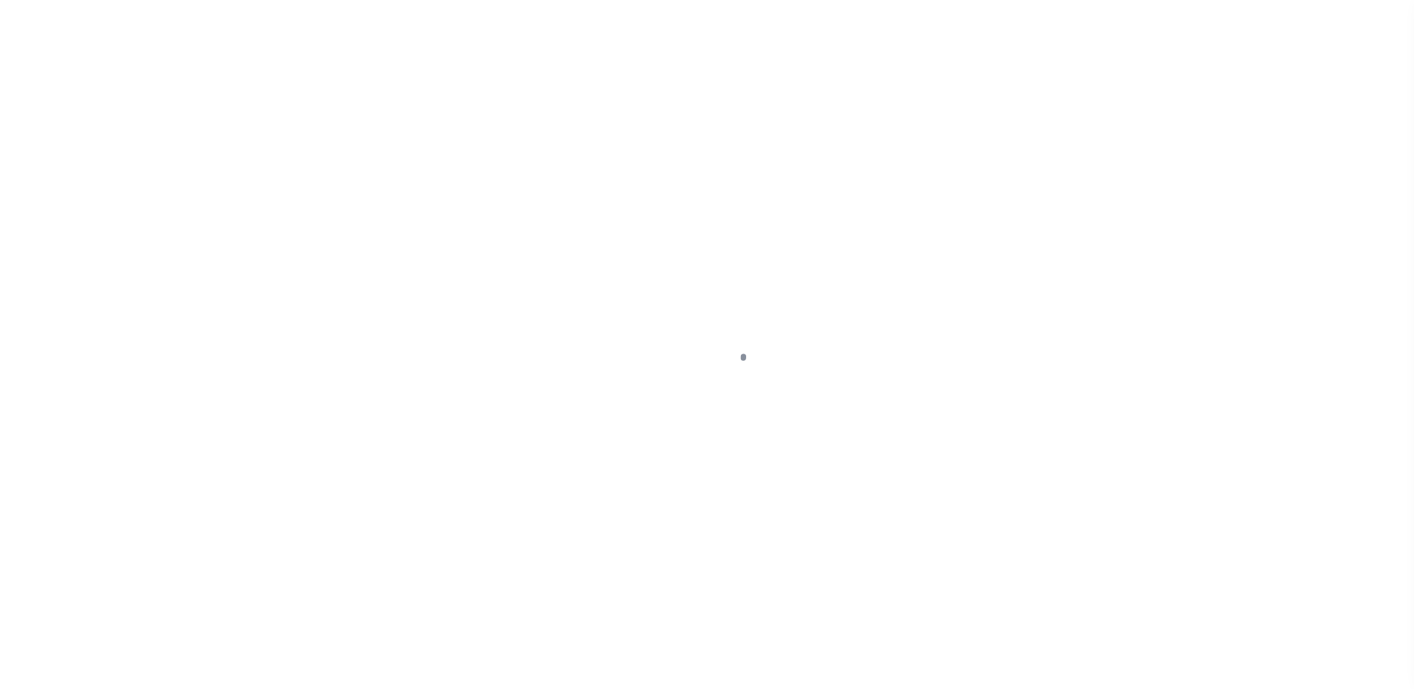
select select "PIF"
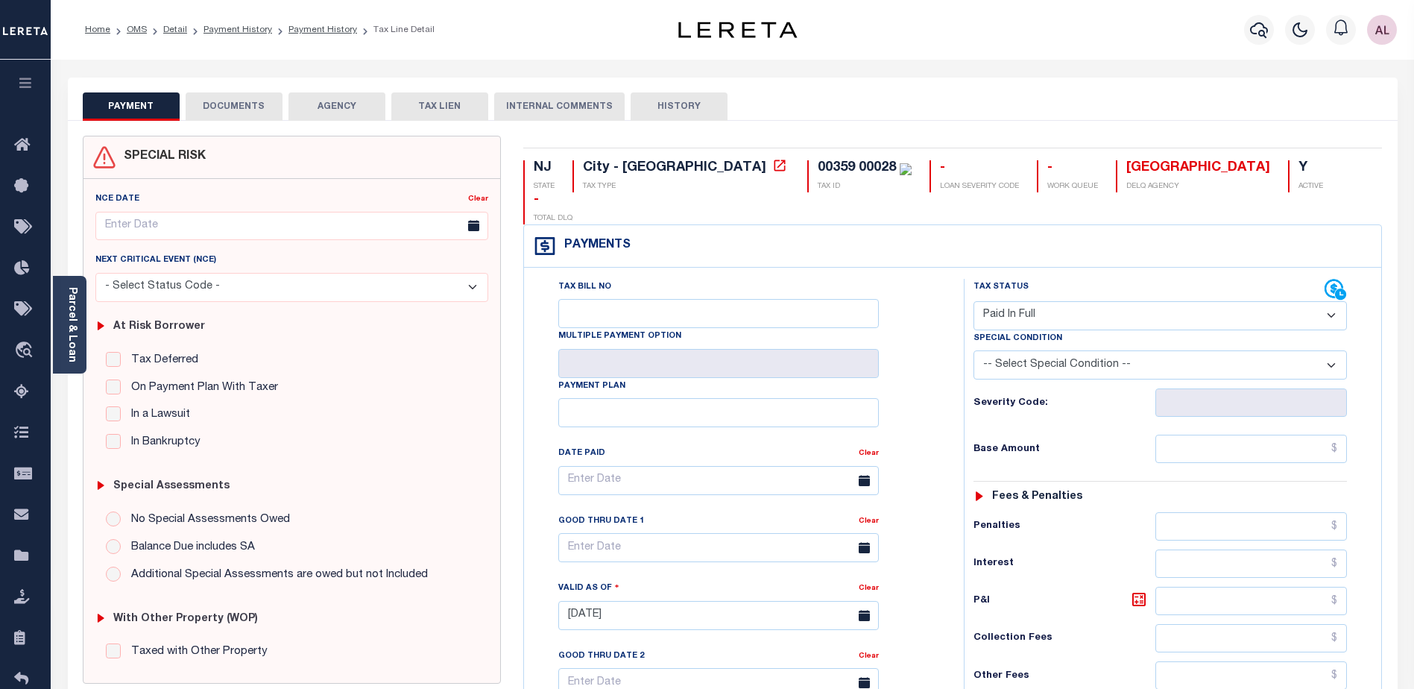
click at [69, 338] on link "Parcel & Loan" at bounding box center [71, 324] width 10 height 75
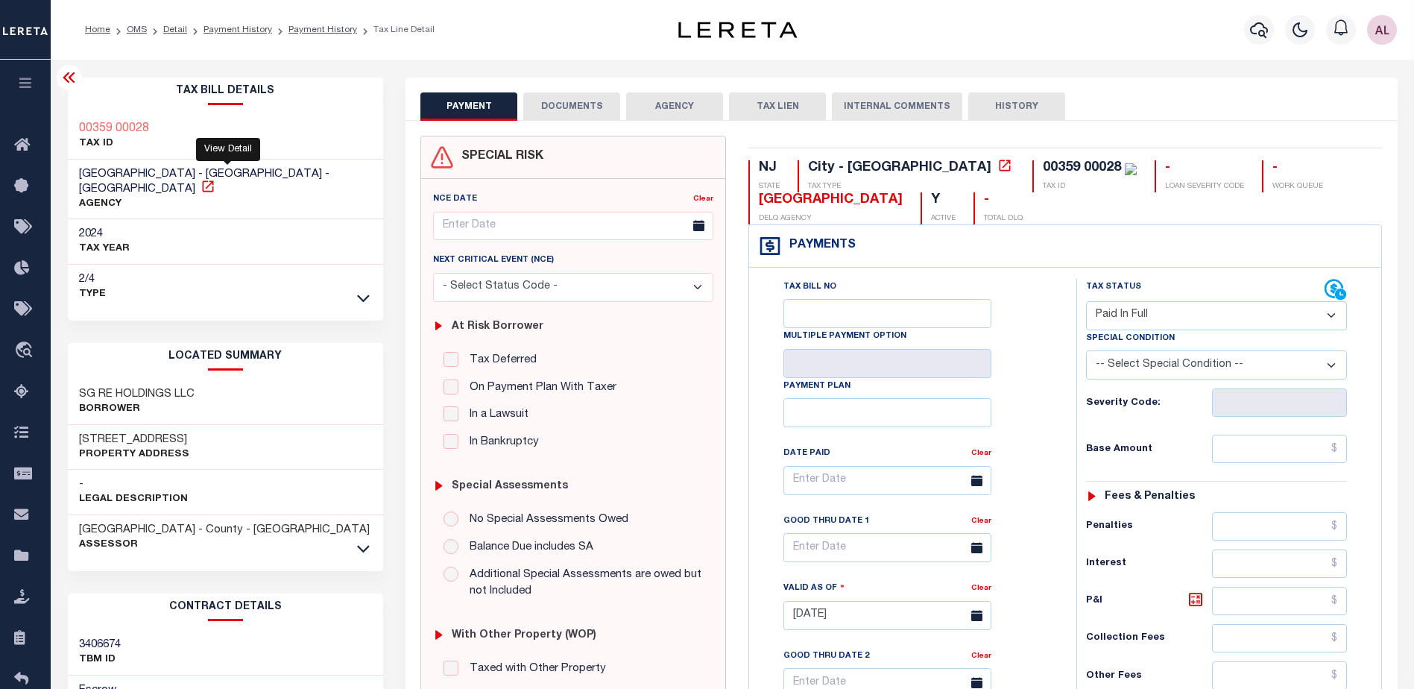
click at [213, 180] on icon at bounding box center [207, 185] width 11 height 11
